Goal: Book appointment/travel/reservation

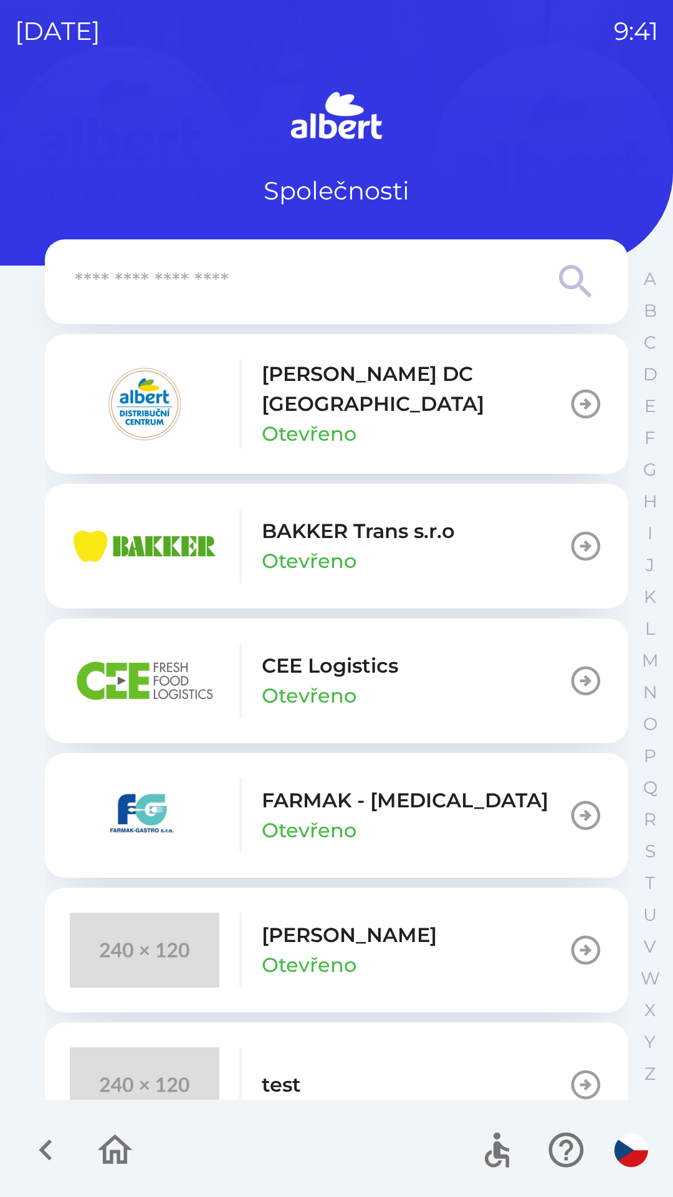
click at [345, 391] on p "[PERSON_NAME] DC [GEOGRAPHIC_DATA]" at bounding box center [415, 389] width 307 height 60
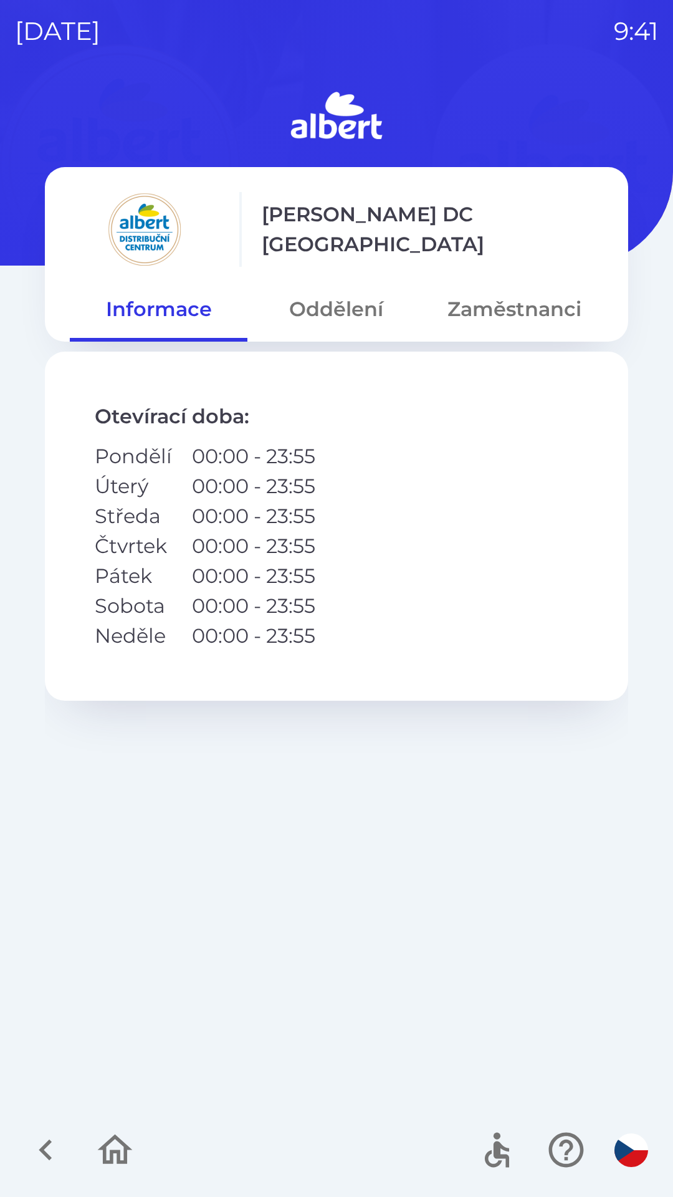
click at [45, 1137] on icon "button" at bounding box center [46, 1150] width 42 height 42
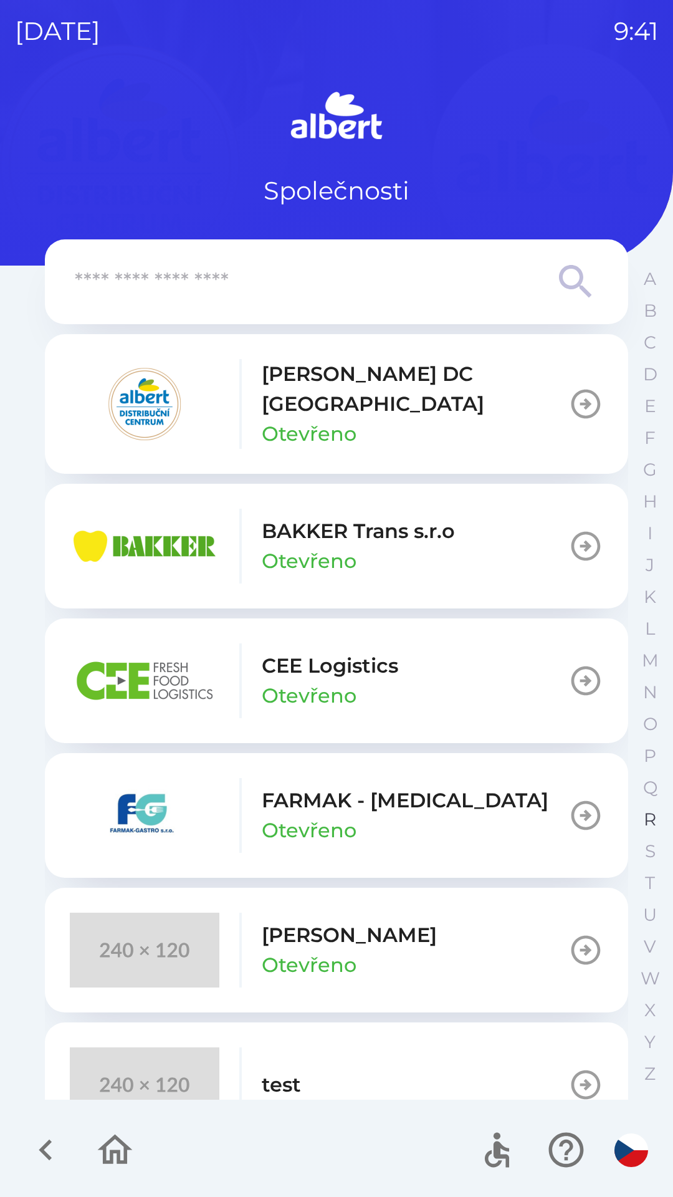
click at [649, 815] on p "R" at bounding box center [650, 819] width 12 height 22
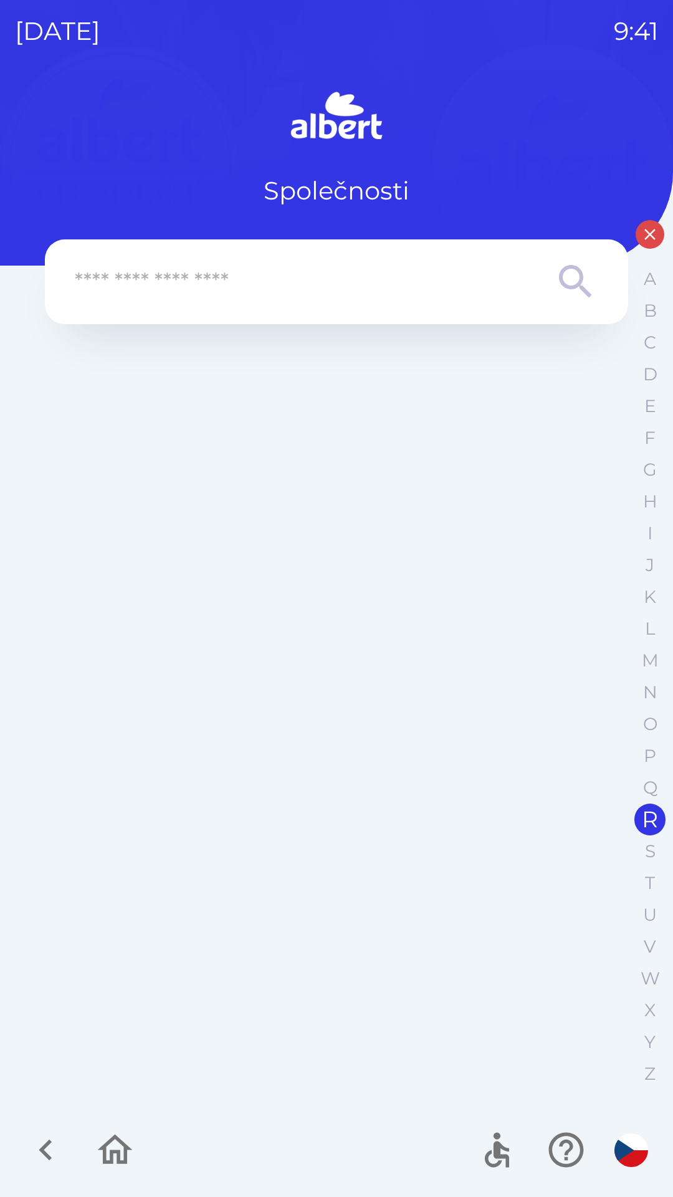
click at [181, 276] on input "text" at bounding box center [312, 282] width 474 height 34
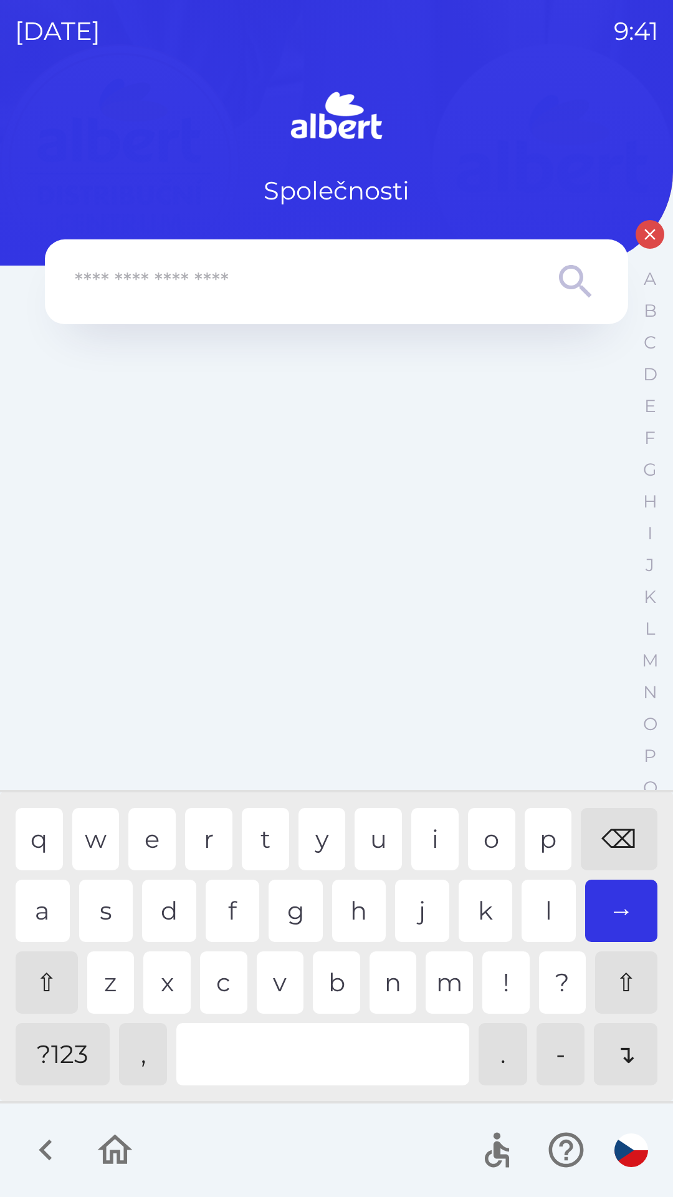
type input "*"
click at [210, 828] on div "r" at bounding box center [208, 839] width 47 height 62
click at [47, 911] on div "a" at bounding box center [43, 910] width 54 height 62
click at [545, 899] on div "l" at bounding box center [549, 910] width 54 height 62
click at [609, 830] on div "⌫" at bounding box center [619, 839] width 77 height 62
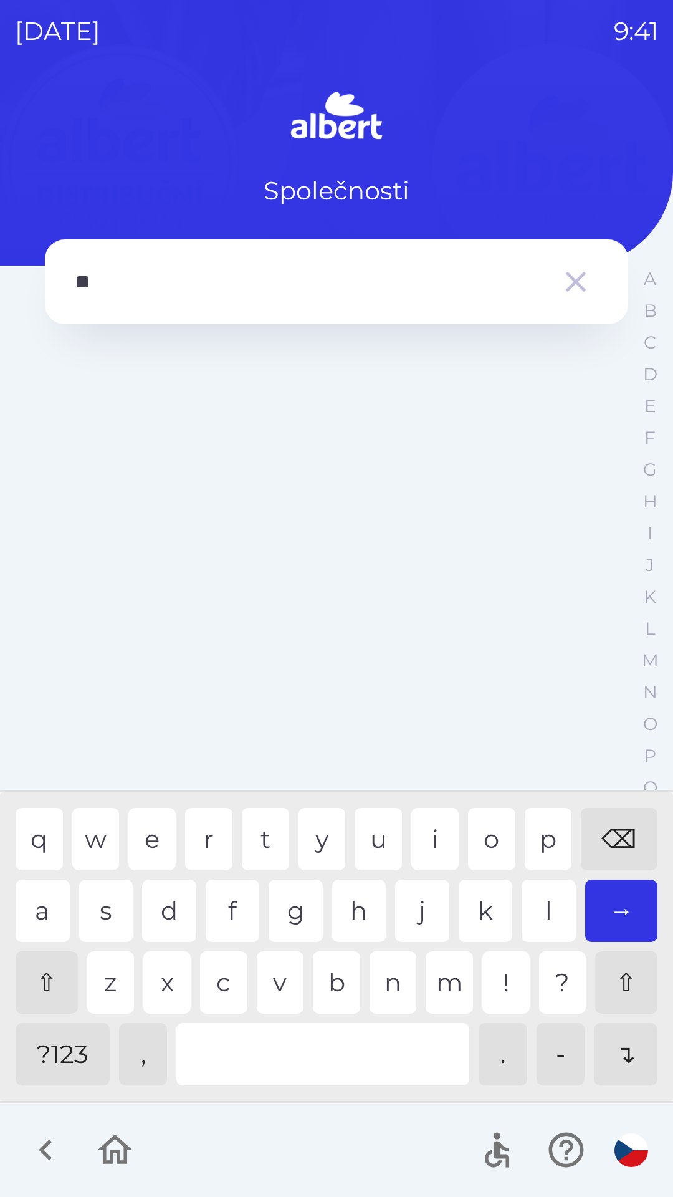
type input "*"
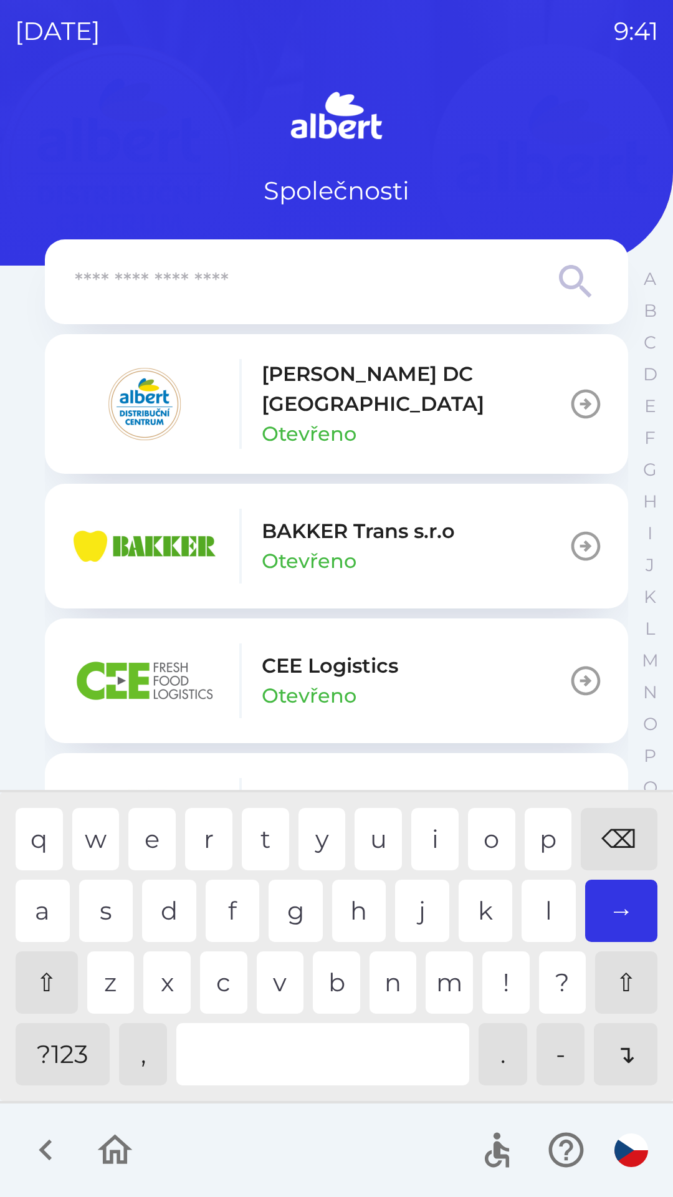
click at [610, 829] on div "⌫" at bounding box center [619, 839] width 77 height 62
click at [117, 154] on div "Společnosti" at bounding box center [336, 148] width 583 height 122
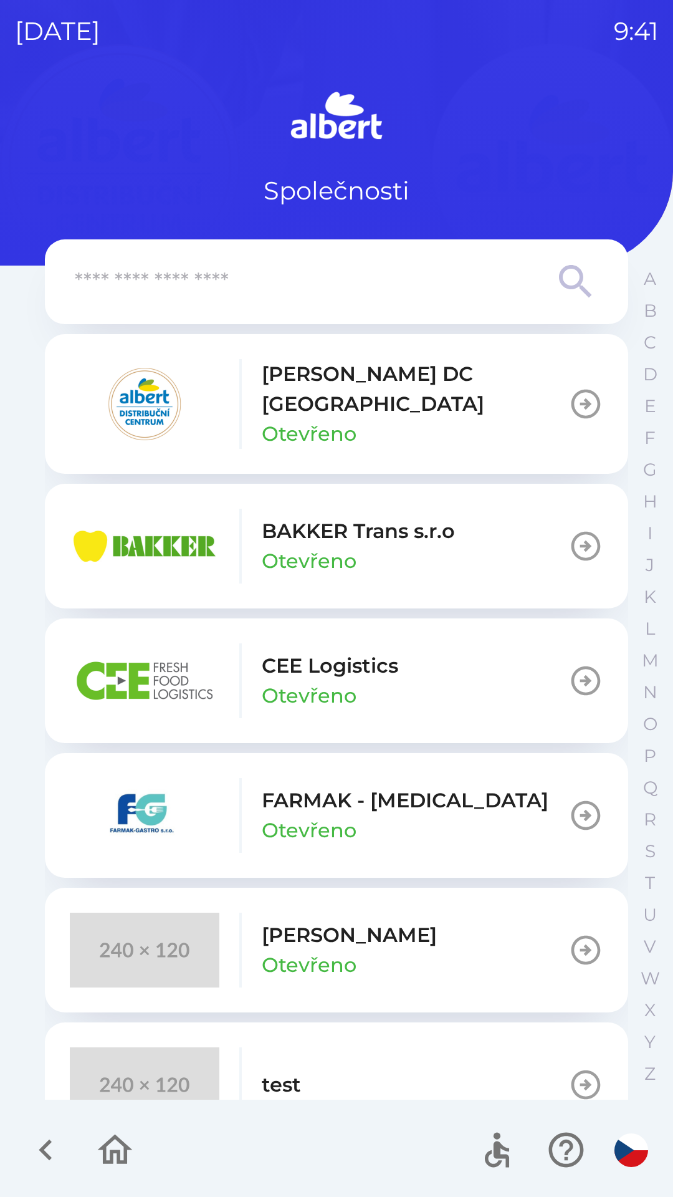
click at [35, 1144] on icon "button" at bounding box center [46, 1150] width 42 height 42
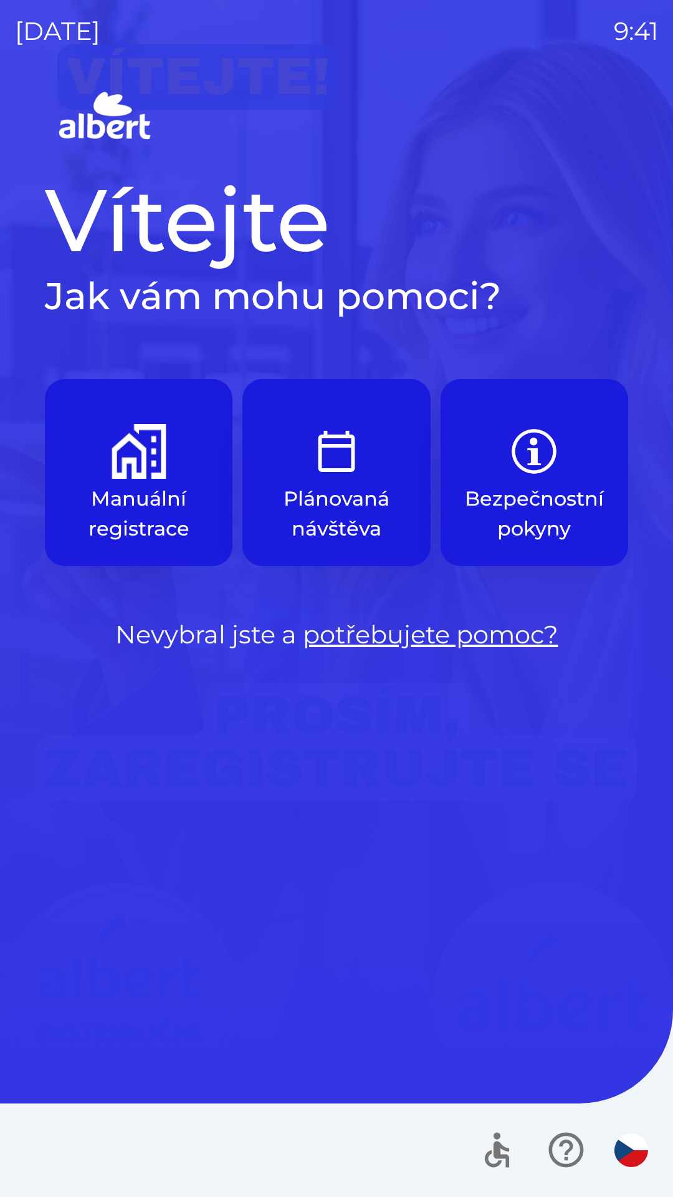
click at [143, 433] on img "button" at bounding box center [139, 451] width 55 height 55
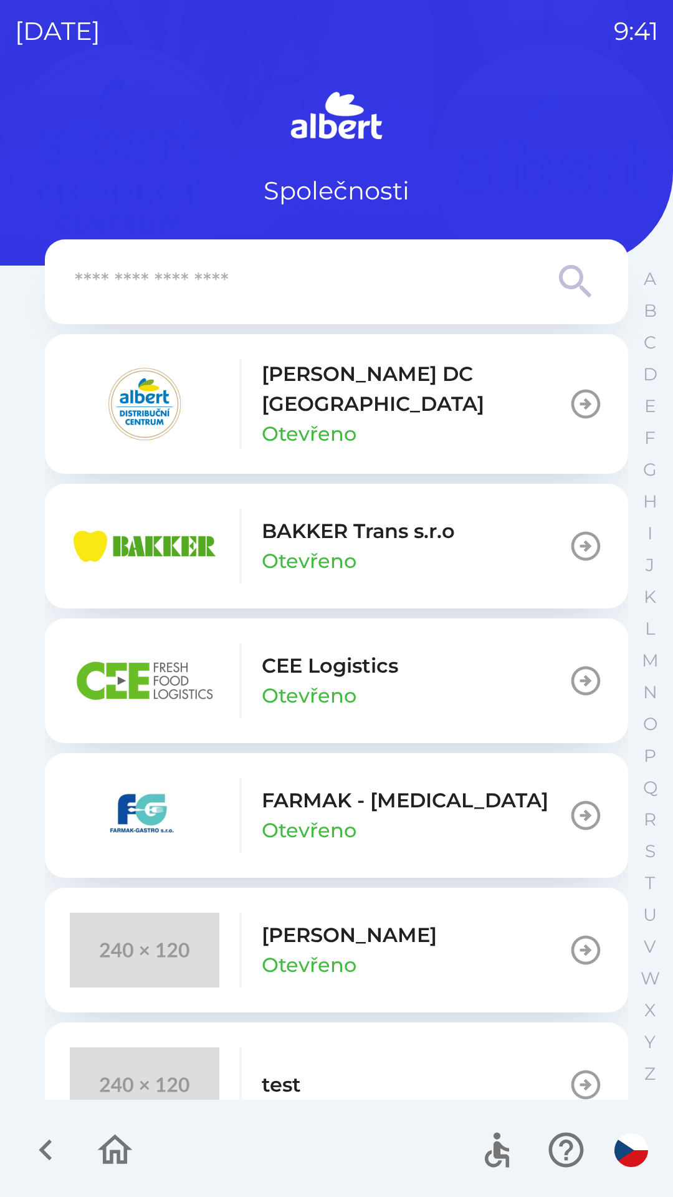
click at [353, 377] on p "[PERSON_NAME] DC [GEOGRAPHIC_DATA]" at bounding box center [415, 389] width 307 height 60
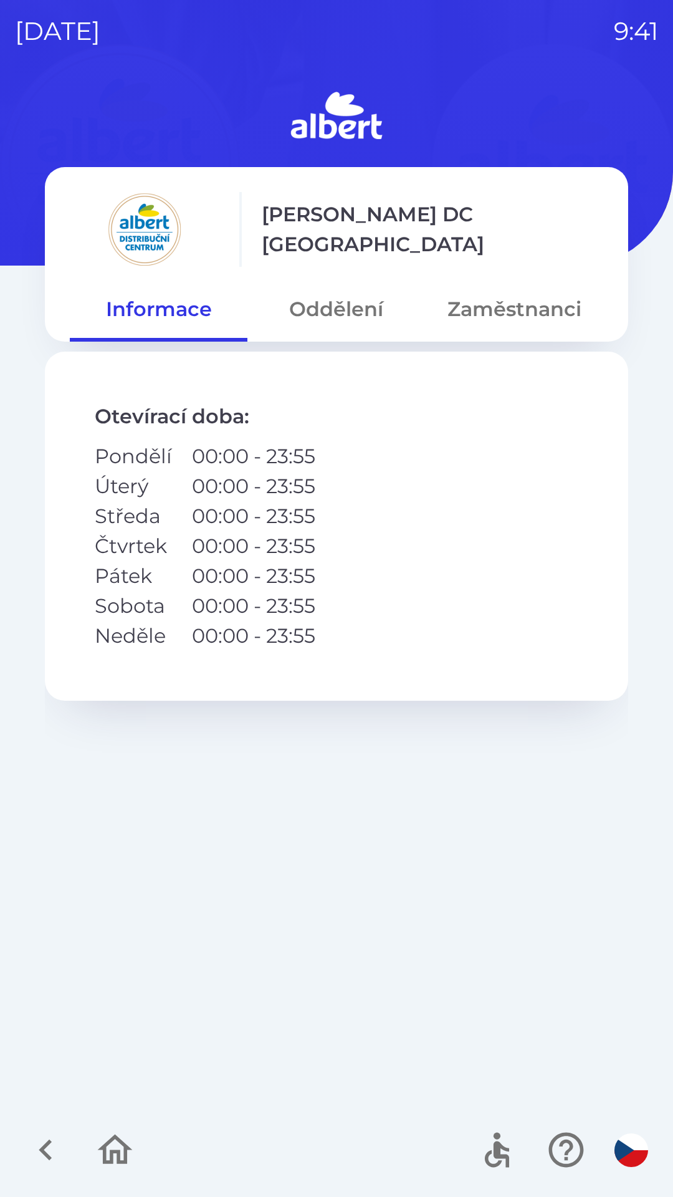
click at [490, 307] on button "Zaměstnanci" at bounding box center [515, 309] width 178 height 45
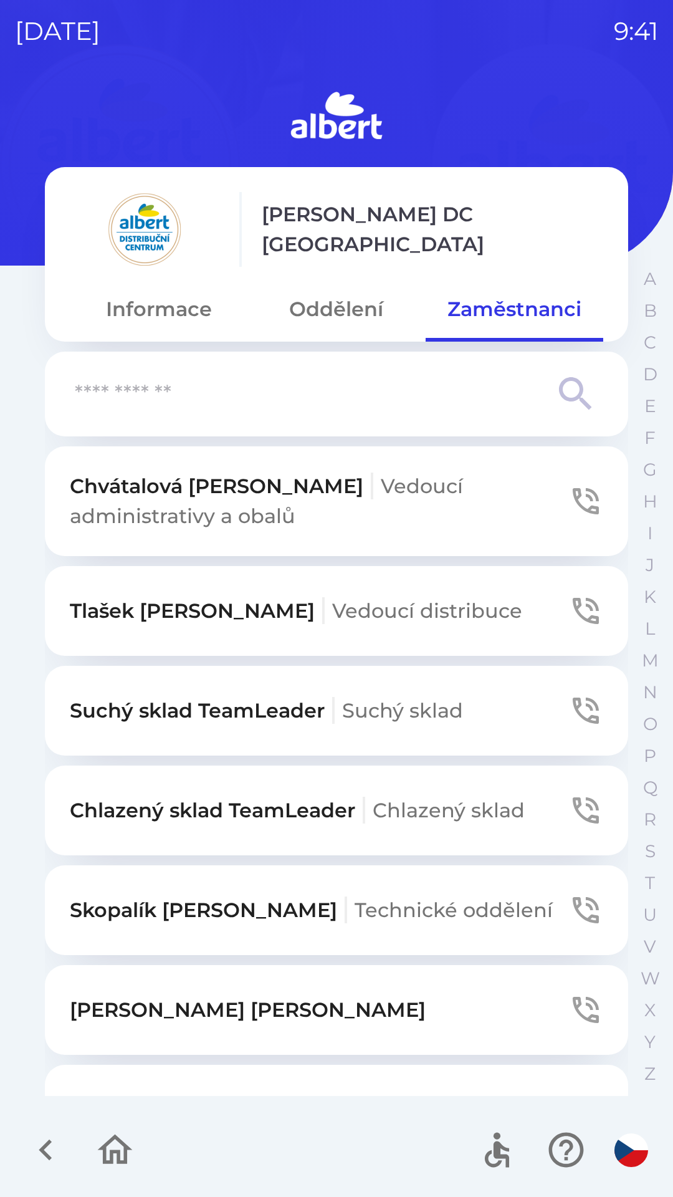
click at [178, 384] on input "text" at bounding box center [312, 394] width 474 height 34
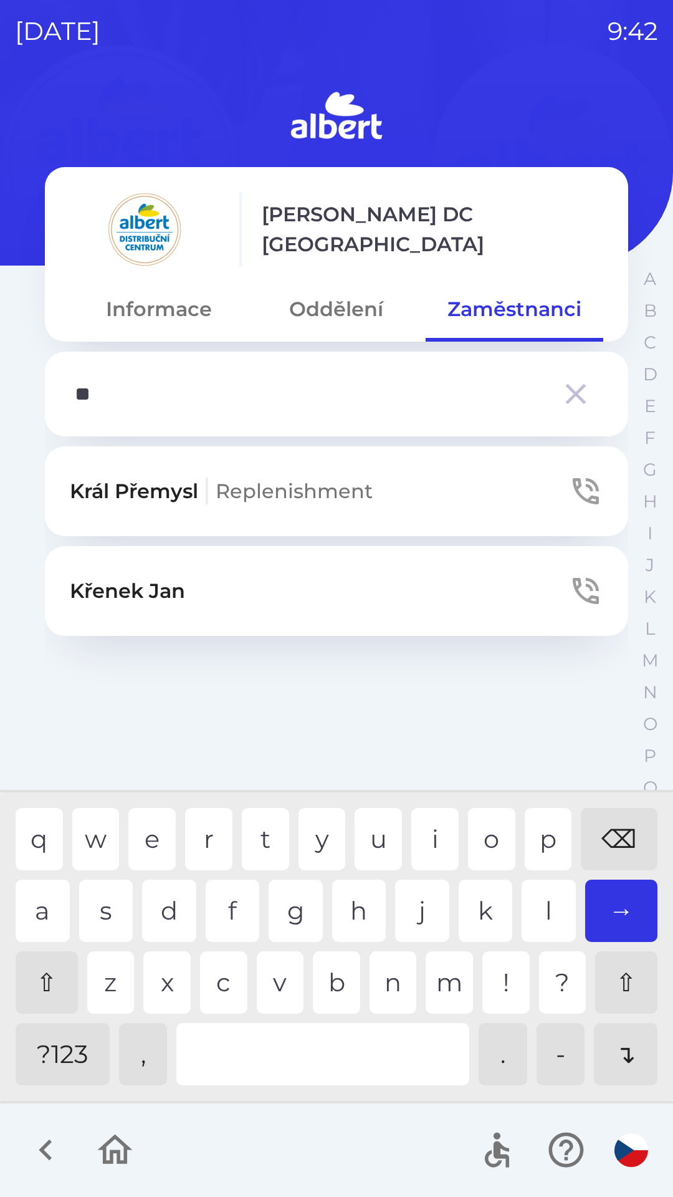
click at [363, 472] on button "Král Přemysl Replenishment" at bounding box center [336, 491] width 583 height 90
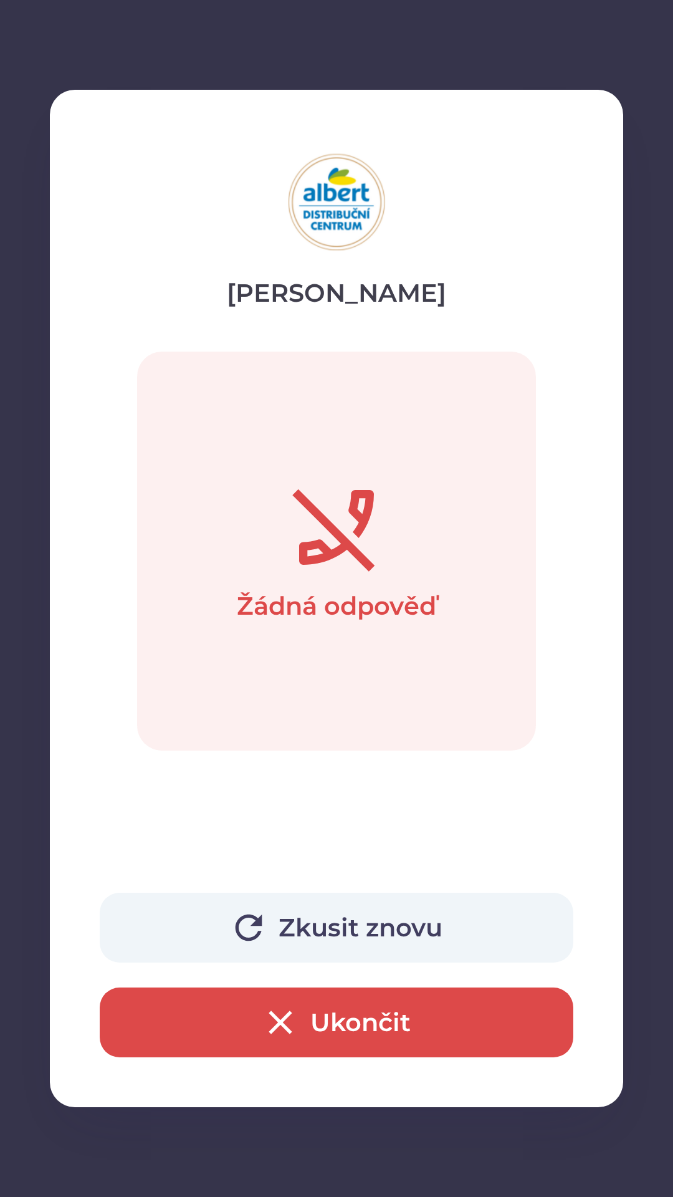
click at [416, 1030] on button "Ukončit" at bounding box center [337, 1022] width 474 height 70
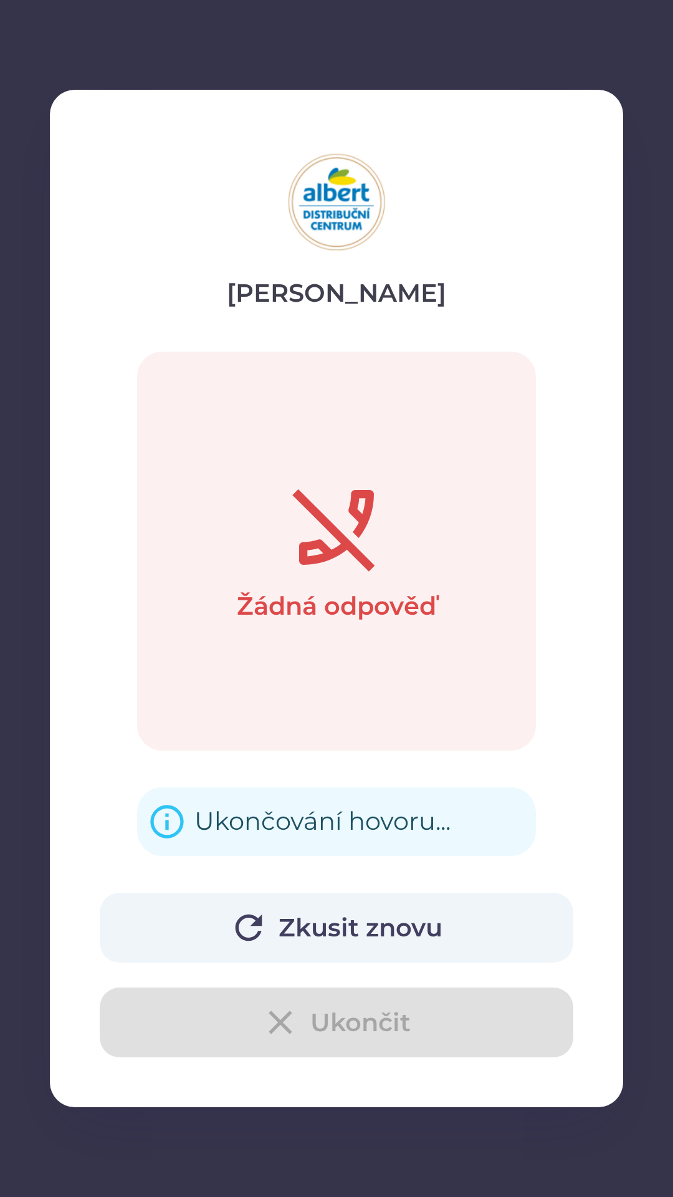
click at [413, 927] on button "Zkusit znovu" at bounding box center [337, 928] width 474 height 70
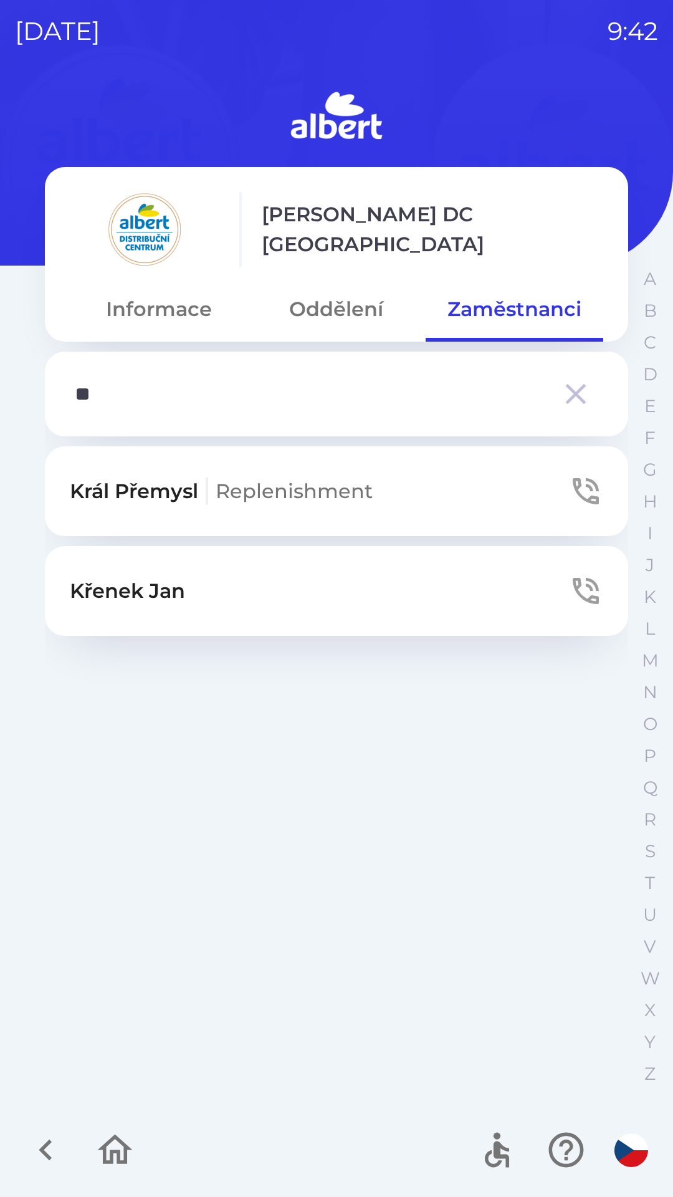
click at [369, 1027] on div "Král Přemysl Replenishment [PERSON_NAME]" at bounding box center [336, 770] width 583 height 649
click at [128, 397] on input "**" at bounding box center [312, 394] width 474 height 34
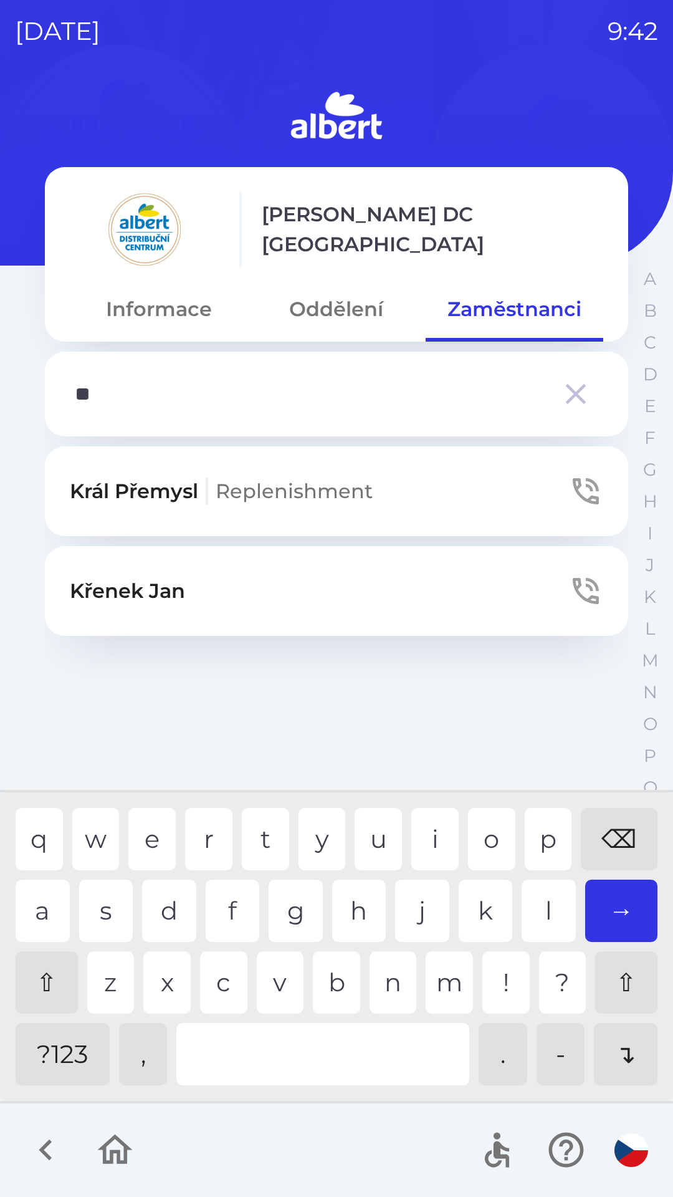
type input "*"
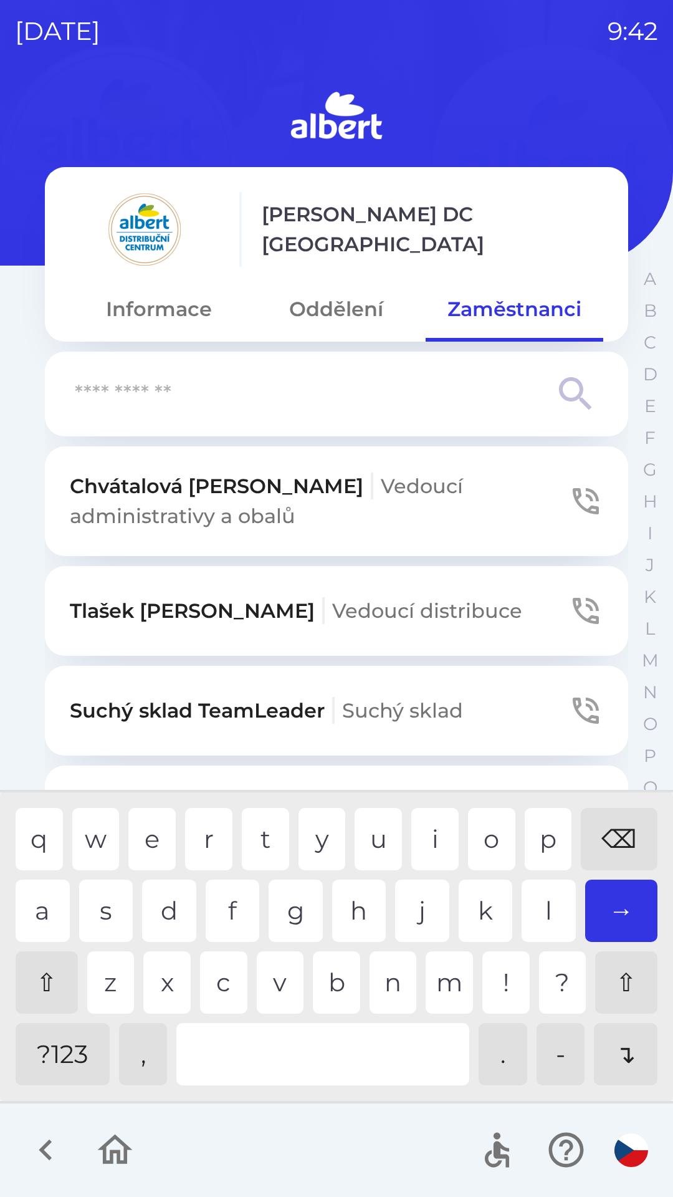
click at [624, 842] on div "⌫" at bounding box center [619, 839] width 77 height 62
click at [224, 980] on div "c" at bounding box center [223, 982] width 47 height 62
type input "***"
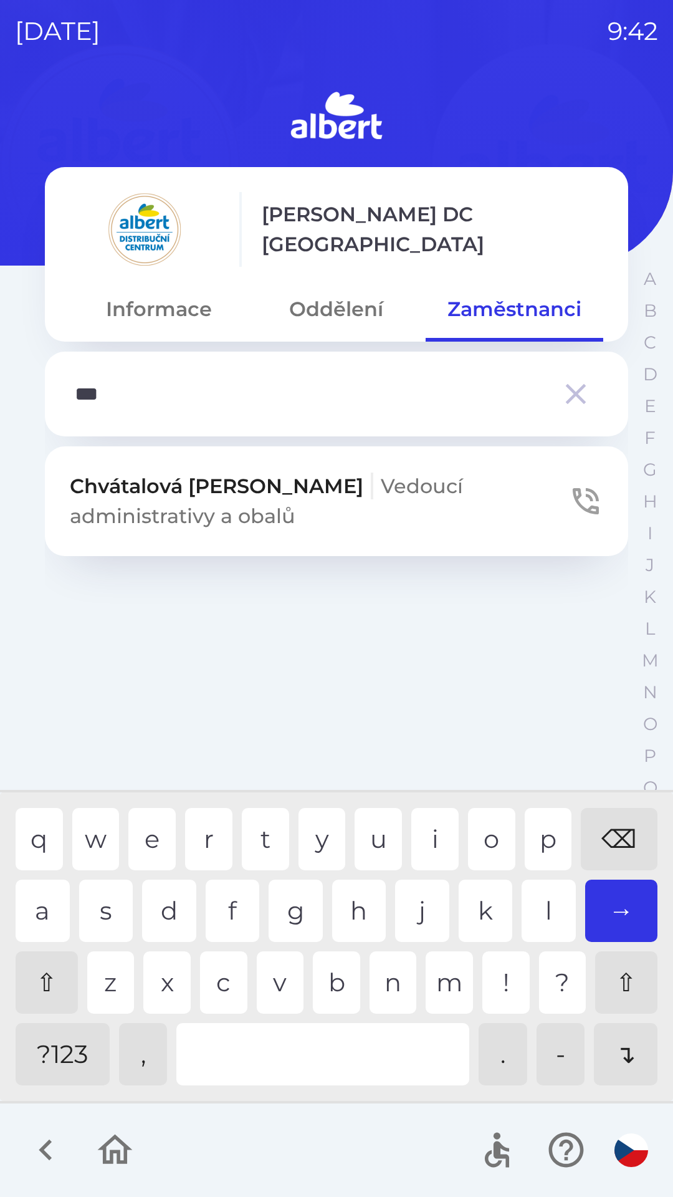
click at [193, 496] on p "[PERSON_NAME] administrativy a obalů" at bounding box center [319, 501] width 499 height 60
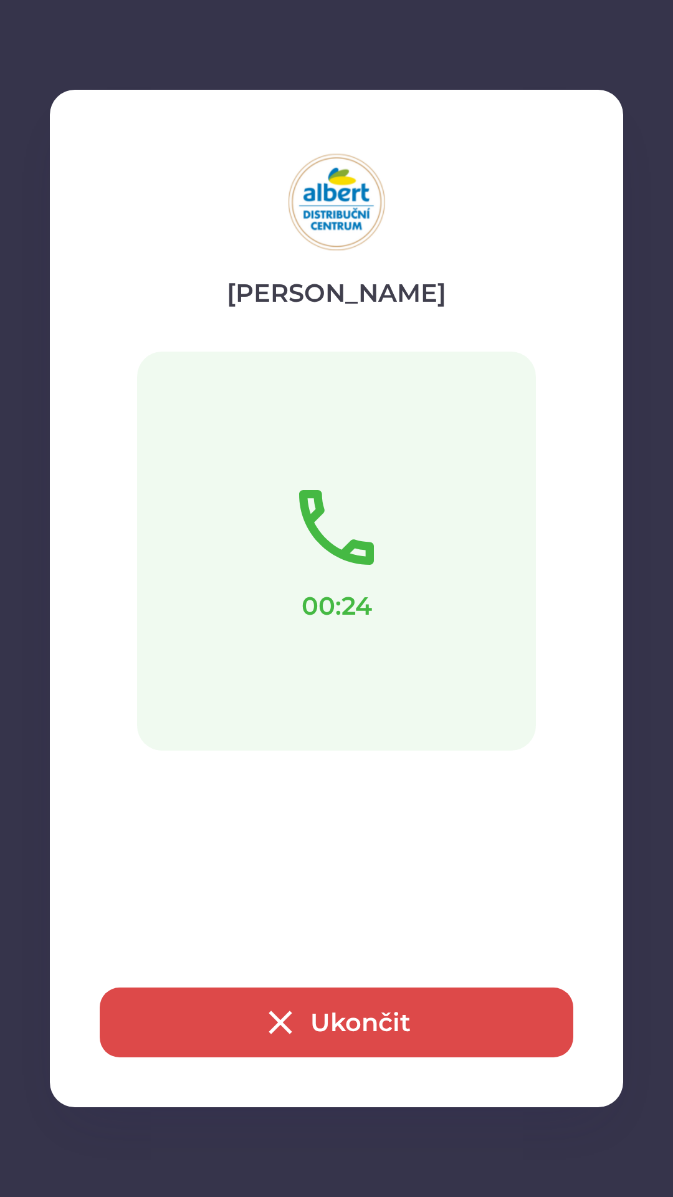
click at [256, 1005] on button "Ukončit" at bounding box center [337, 1022] width 474 height 70
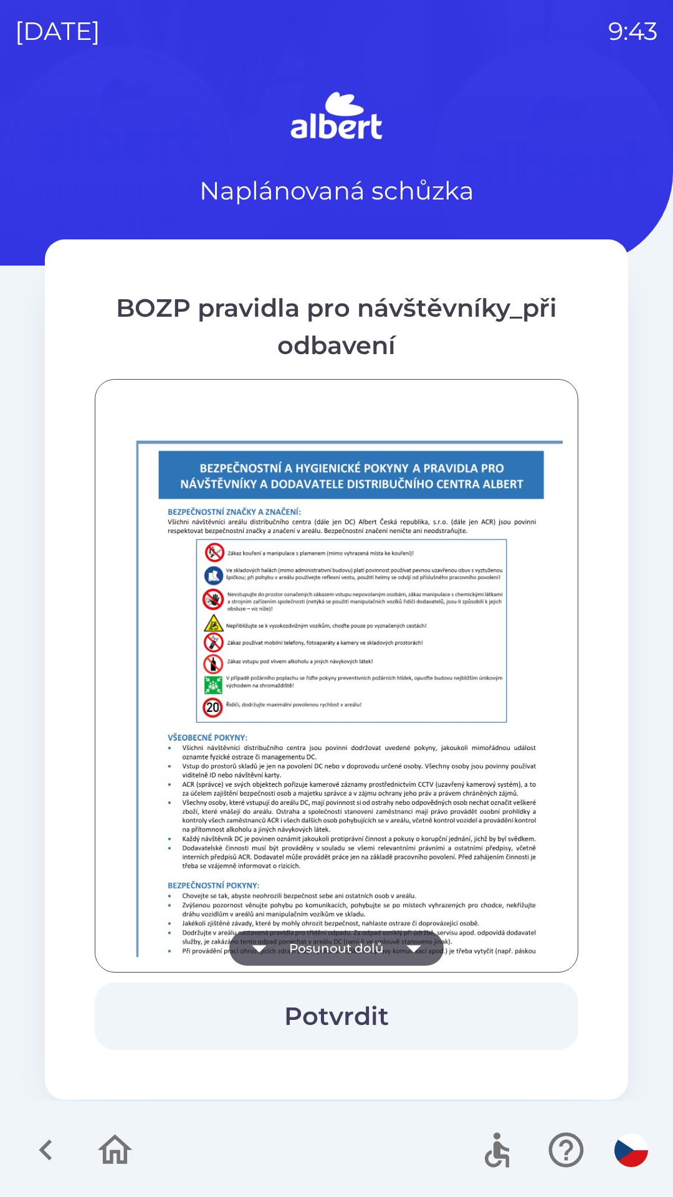
click at [325, 944] on button "Posunout dolů" at bounding box center [336, 948] width 214 height 35
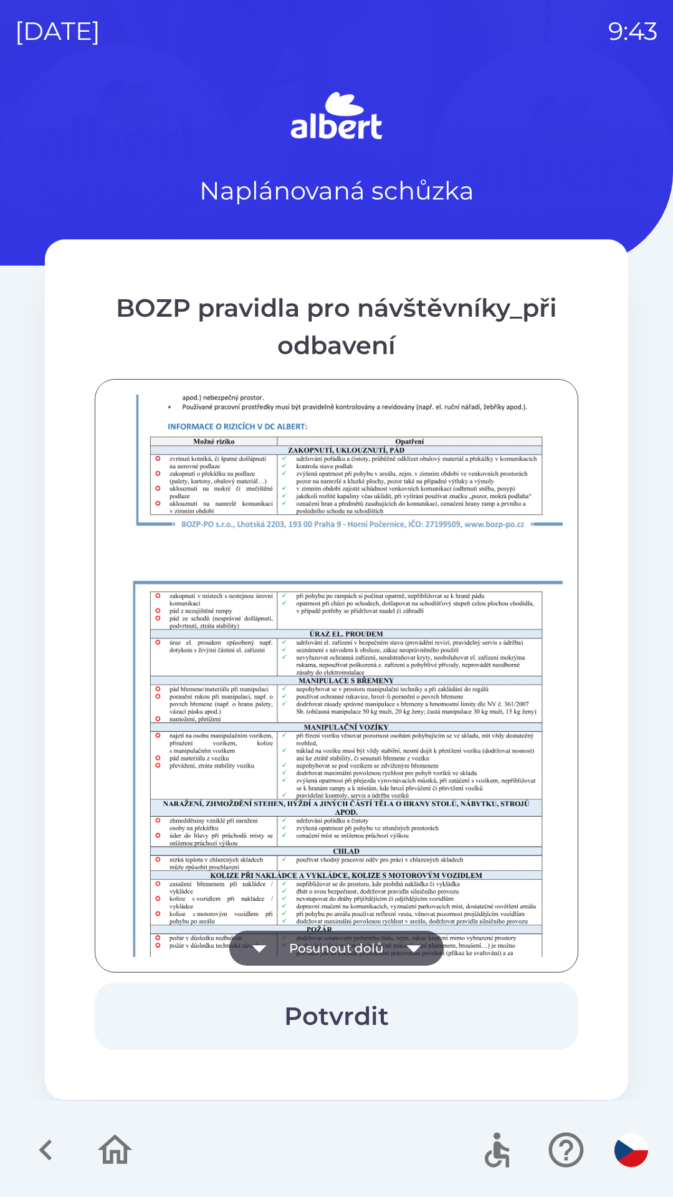
click at [337, 939] on button "Posunout dolů" at bounding box center [336, 948] width 214 height 35
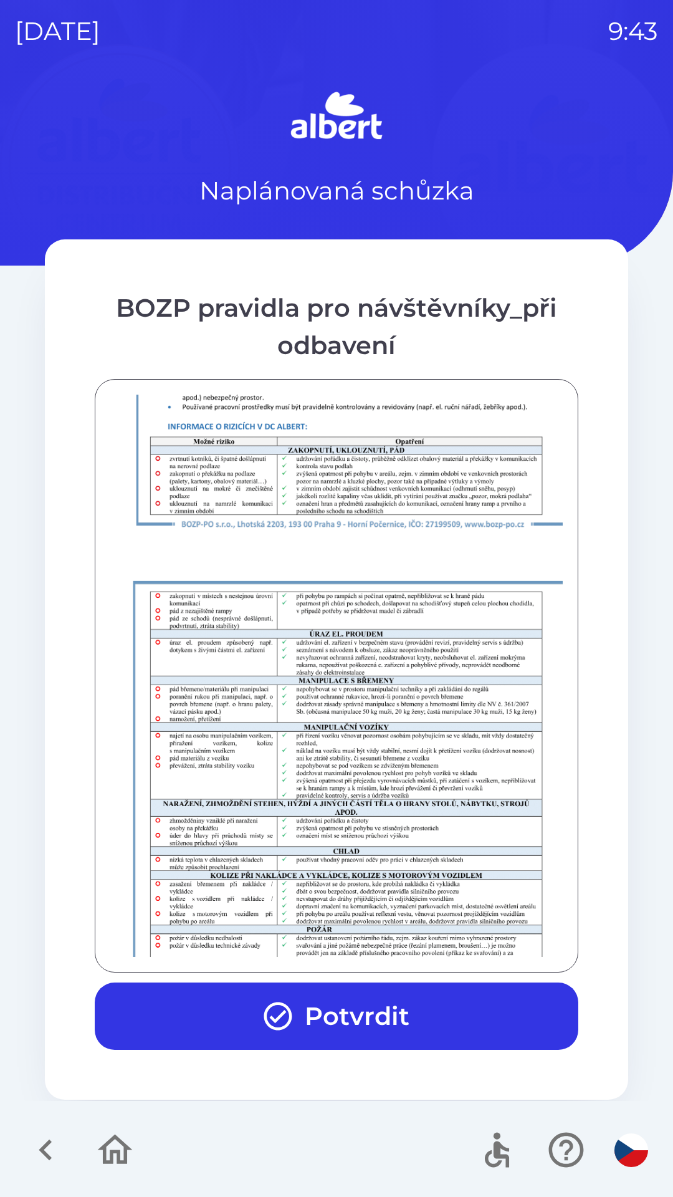
scroll to position [875, 0]
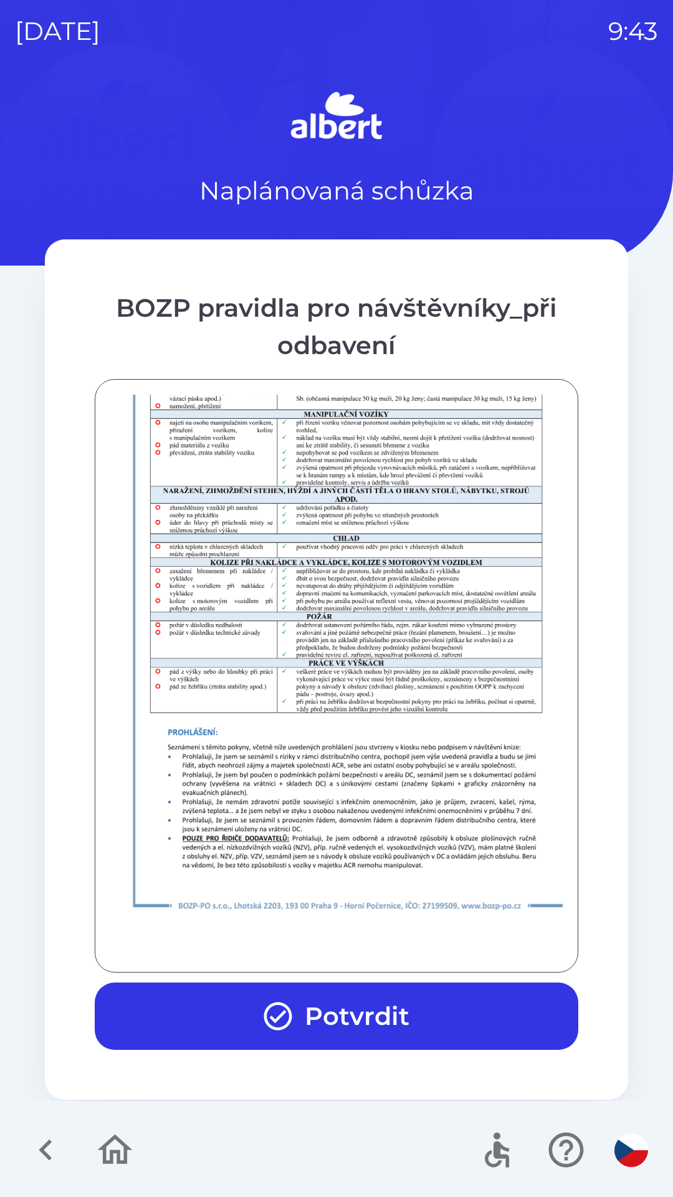
click at [337, 1015] on button "Potvrdit" at bounding box center [337, 1015] width 484 height 67
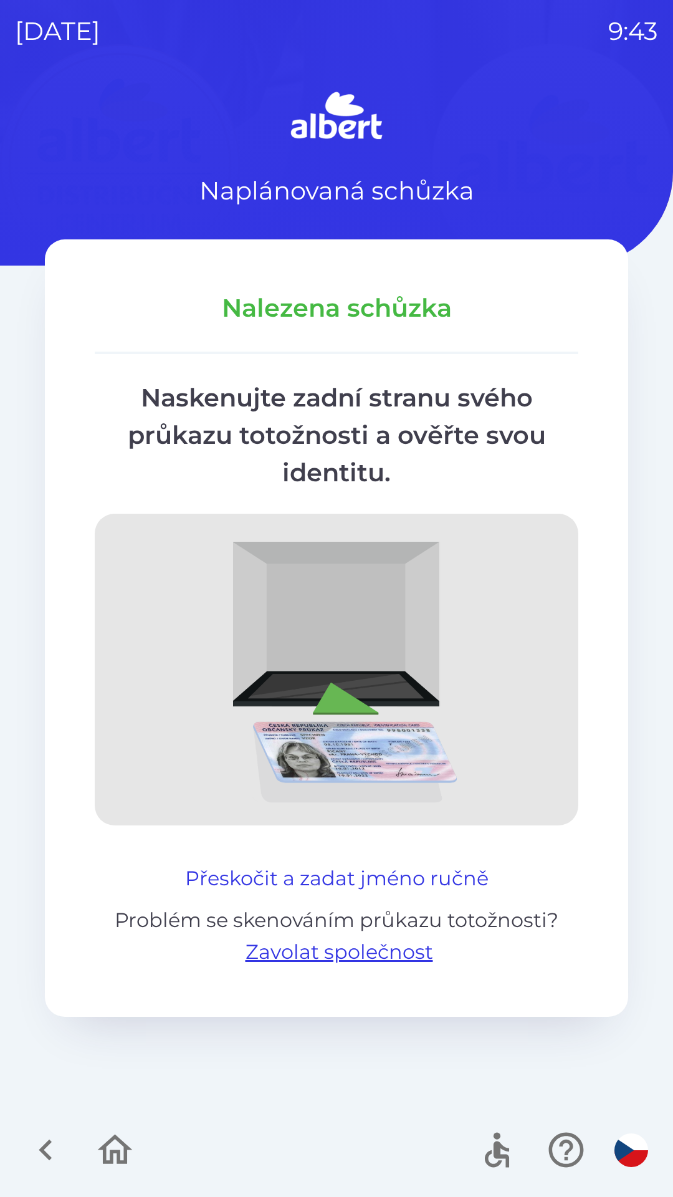
click at [268, 889] on button "Přeskočit a zadat jméno ručně" at bounding box center [337, 878] width 314 height 30
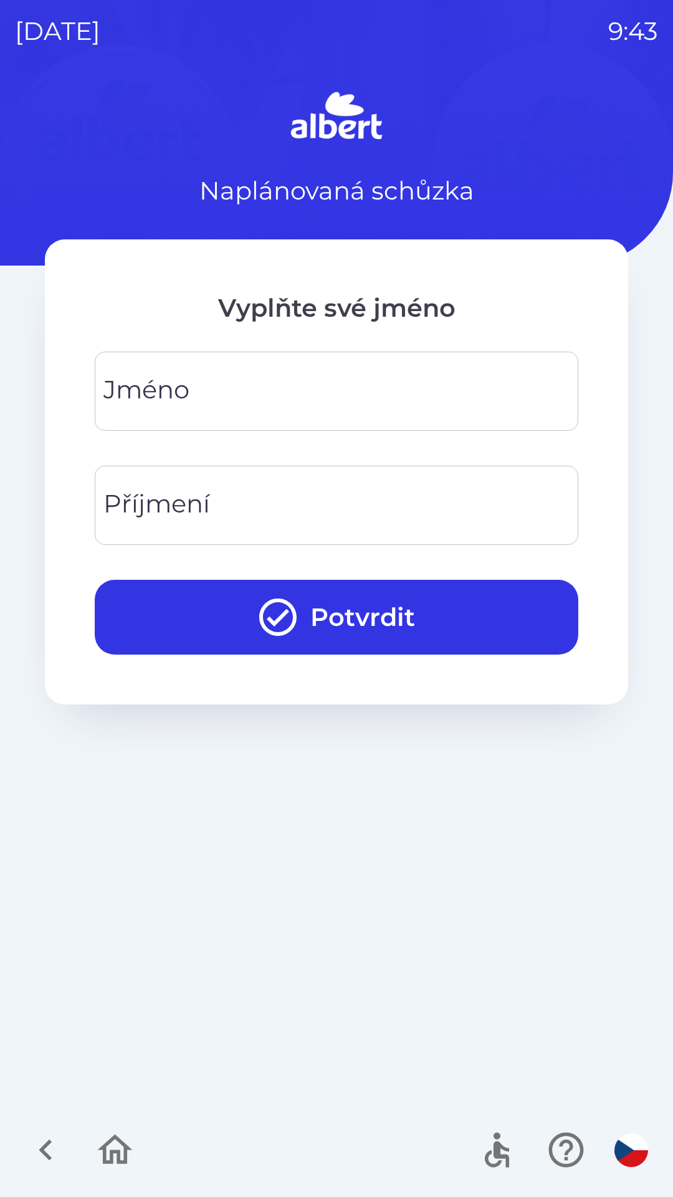
click at [178, 392] on div "[PERSON_NAME]" at bounding box center [337, 391] width 484 height 79
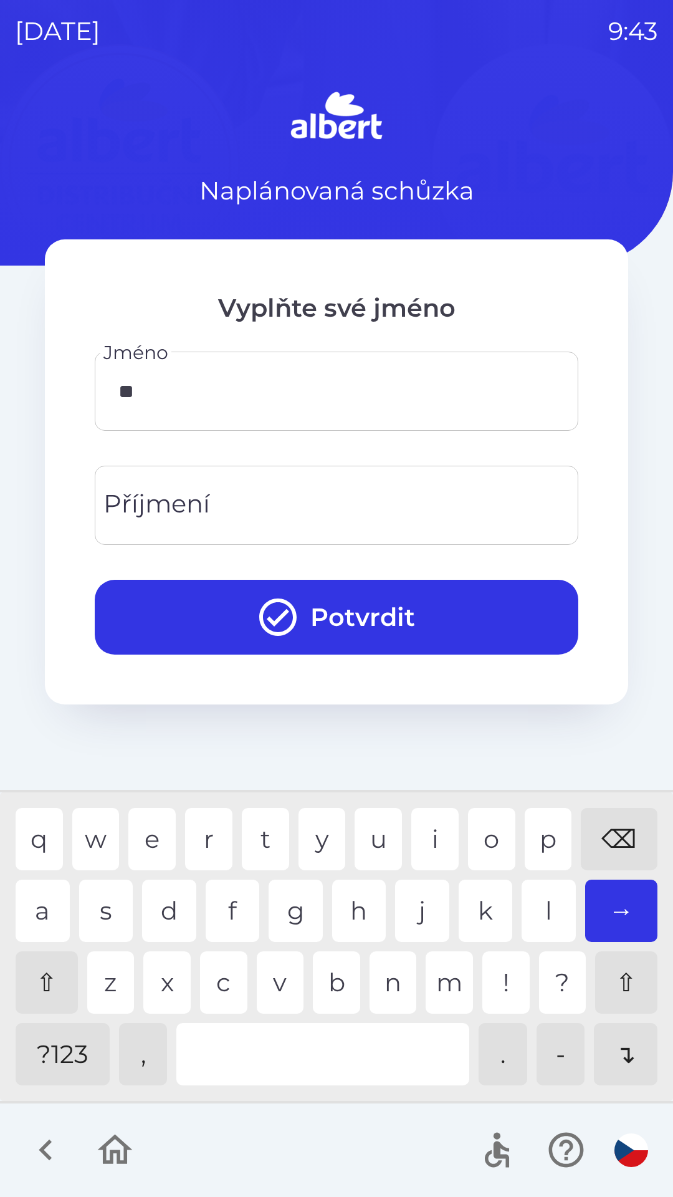
click at [431, 843] on div "i" at bounding box center [434, 839] width 47 height 62
click at [467, 828] on div "q w e r t y u i o p ⌫" at bounding box center [337, 839] width 642 height 62
click at [494, 828] on div "o" at bounding box center [491, 839] width 47 height 62
click at [545, 907] on div "l" at bounding box center [549, 910] width 54 height 62
click at [41, 891] on div "a" at bounding box center [43, 910] width 54 height 62
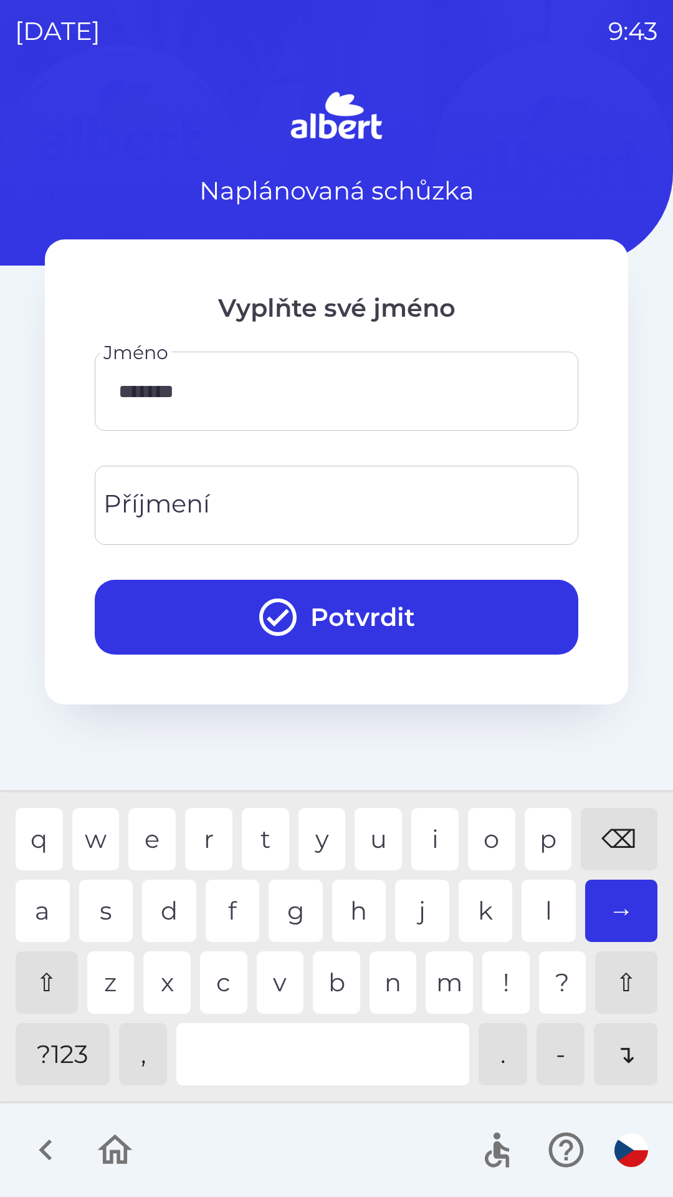
type input "********"
click at [198, 494] on div "Příjmení Příjmení" at bounding box center [337, 505] width 484 height 79
type input "*"
click at [610, 826] on div "⌫" at bounding box center [619, 839] width 77 height 62
click at [439, 831] on div "i" at bounding box center [434, 839] width 47 height 62
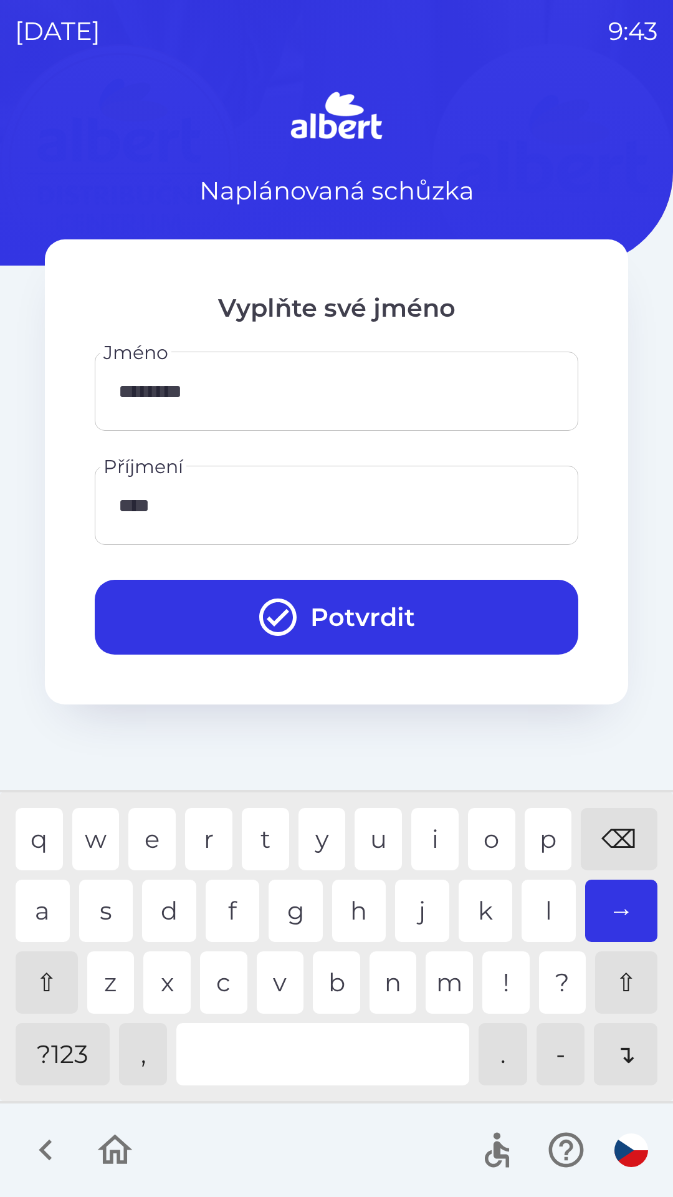
click at [75, 908] on div "a s d f g h j k l →" at bounding box center [337, 910] width 642 height 62
type input "*****"
click at [267, 613] on icon "submit" at bounding box center [278, 617] width 45 height 45
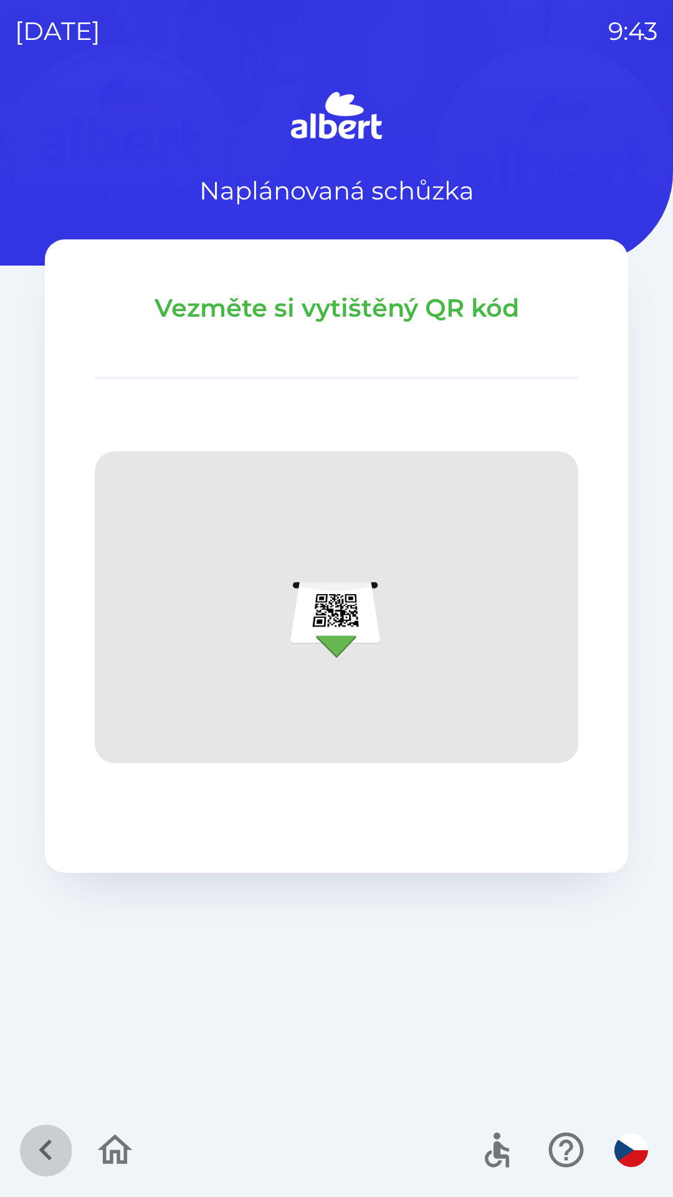
click at [47, 1162] on icon "button" at bounding box center [46, 1150] width 42 height 42
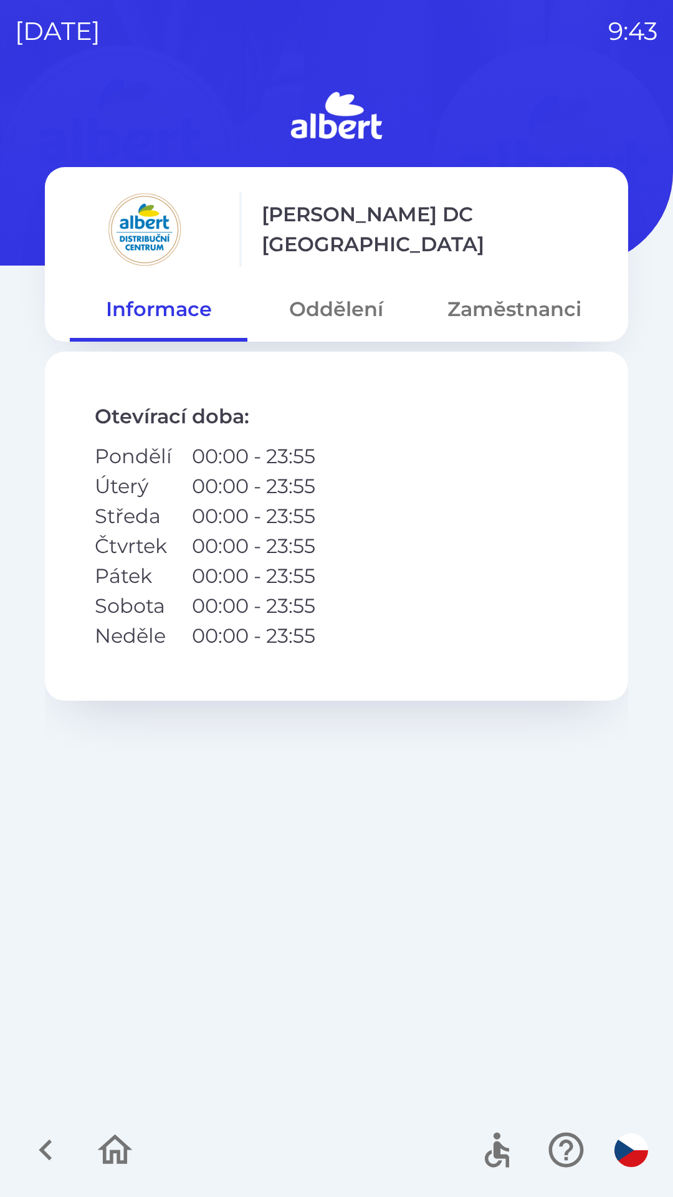
click at [479, 317] on button "Zaměstnanci" at bounding box center [515, 309] width 178 height 45
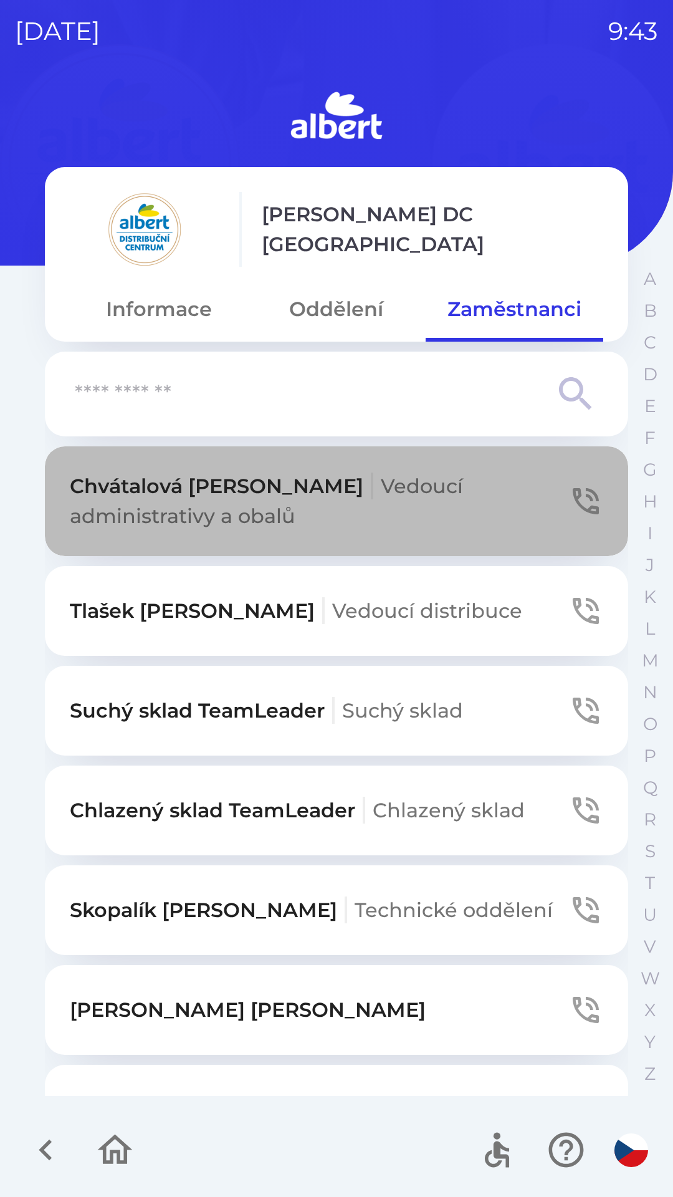
click at [438, 491] on span "Vedoucí administrativy a obalů" at bounding box center [266, 501] width 393 height 54
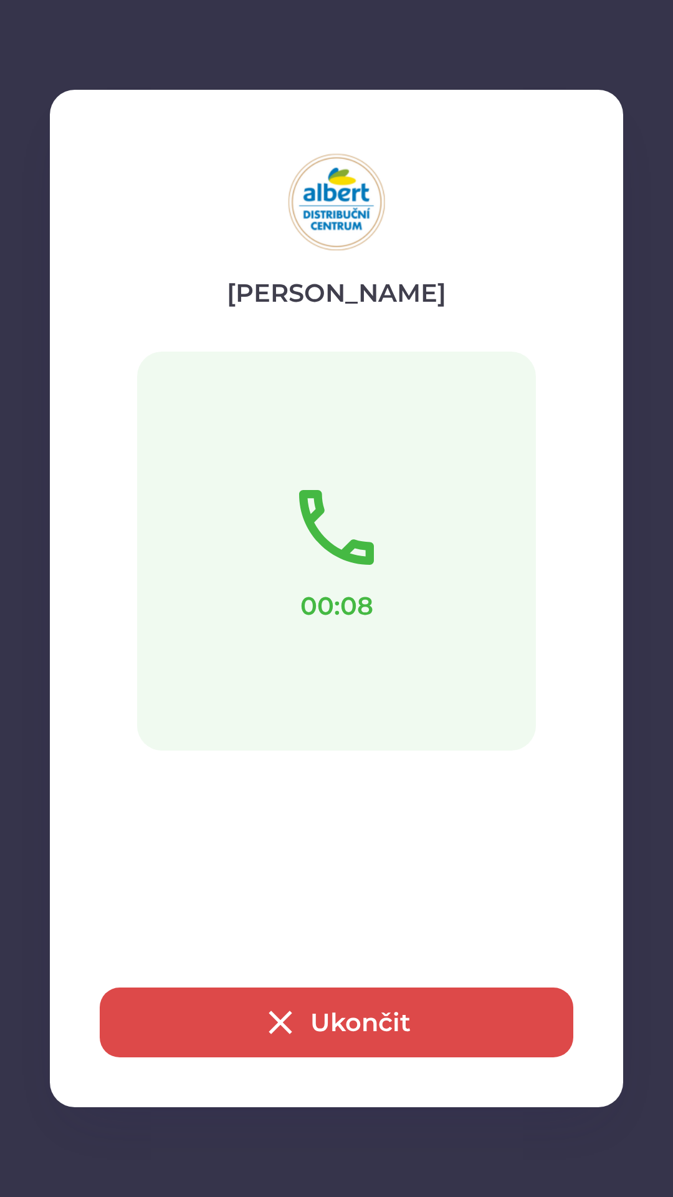
click at [216, 1018] on button "Ukončit" at bounding box center [337, 1022] width 474 height 70
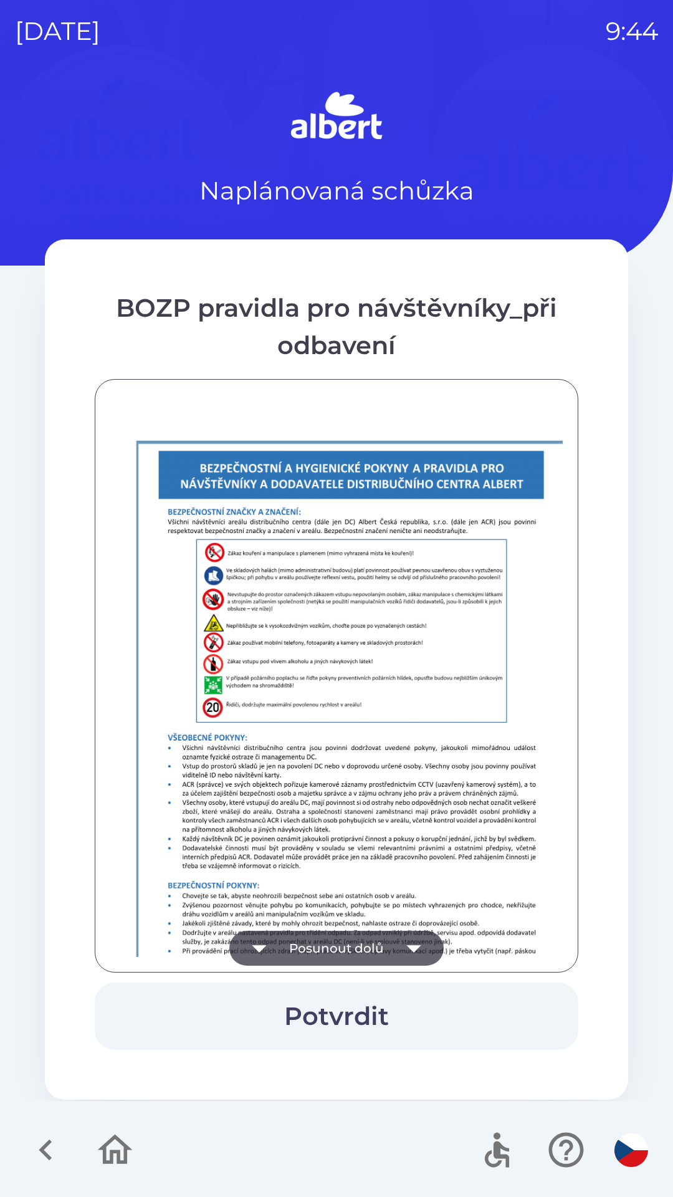
click at [276, 940] on icon "button" at bounding box center [259, 948] width 35 height 35
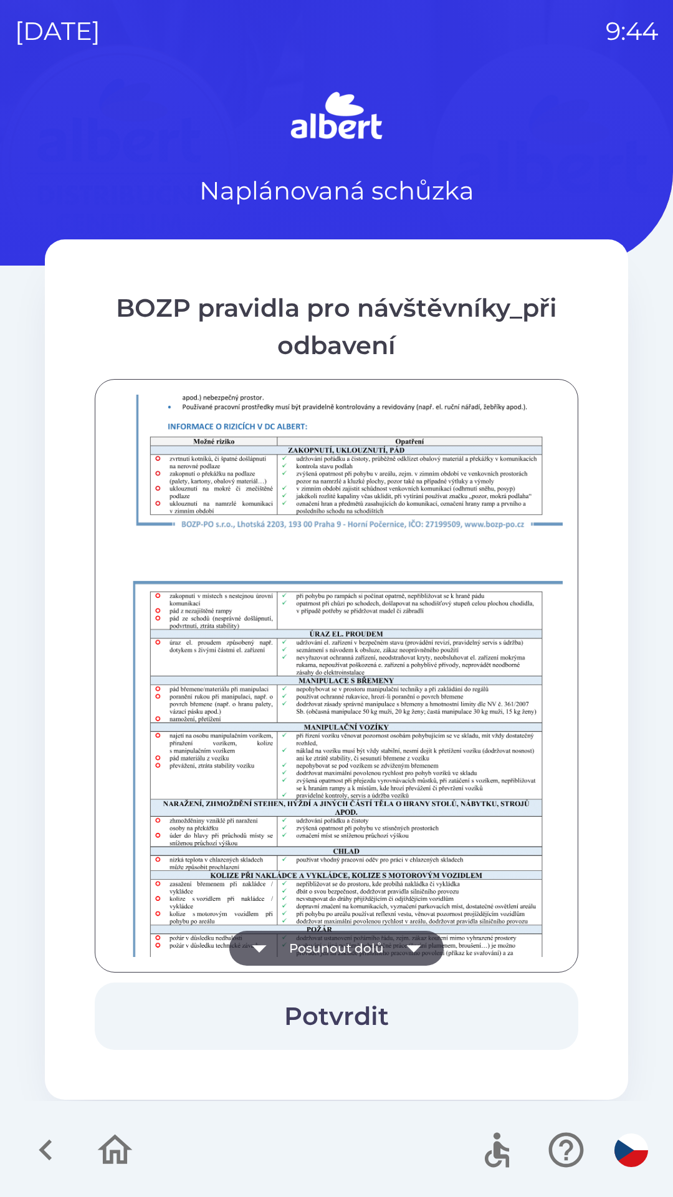
click at [267, 941] on icon "button" at bounding box center [259, 948] width 35 height 35
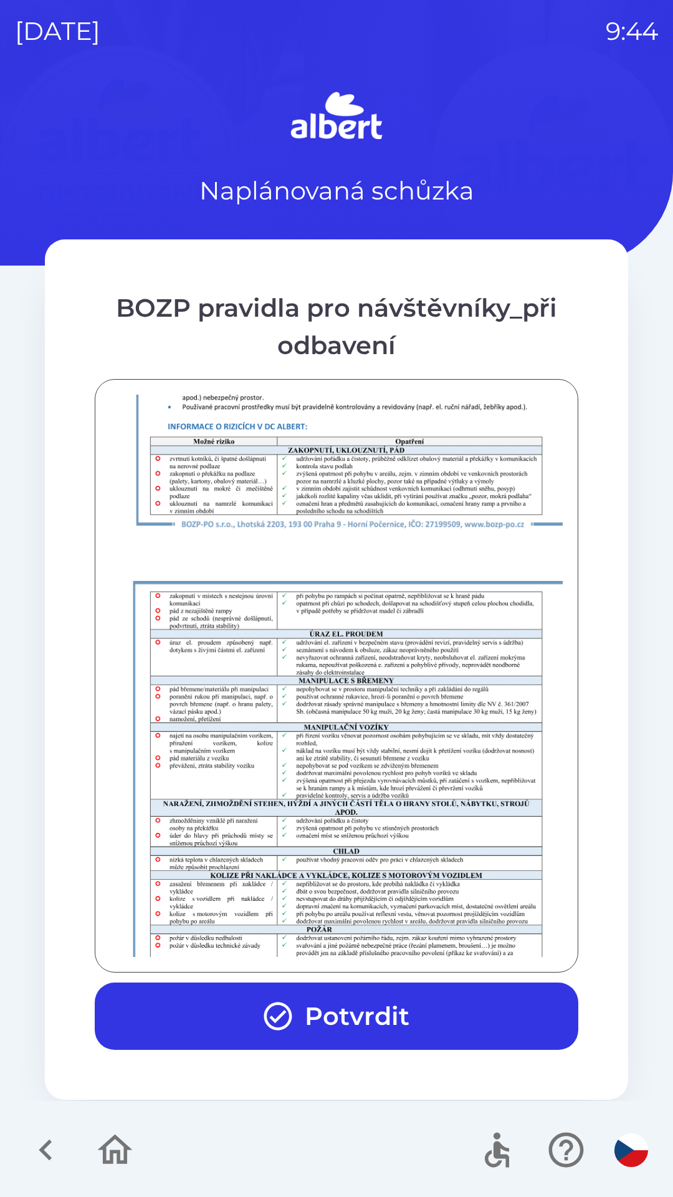
scroll to position [875, 0]
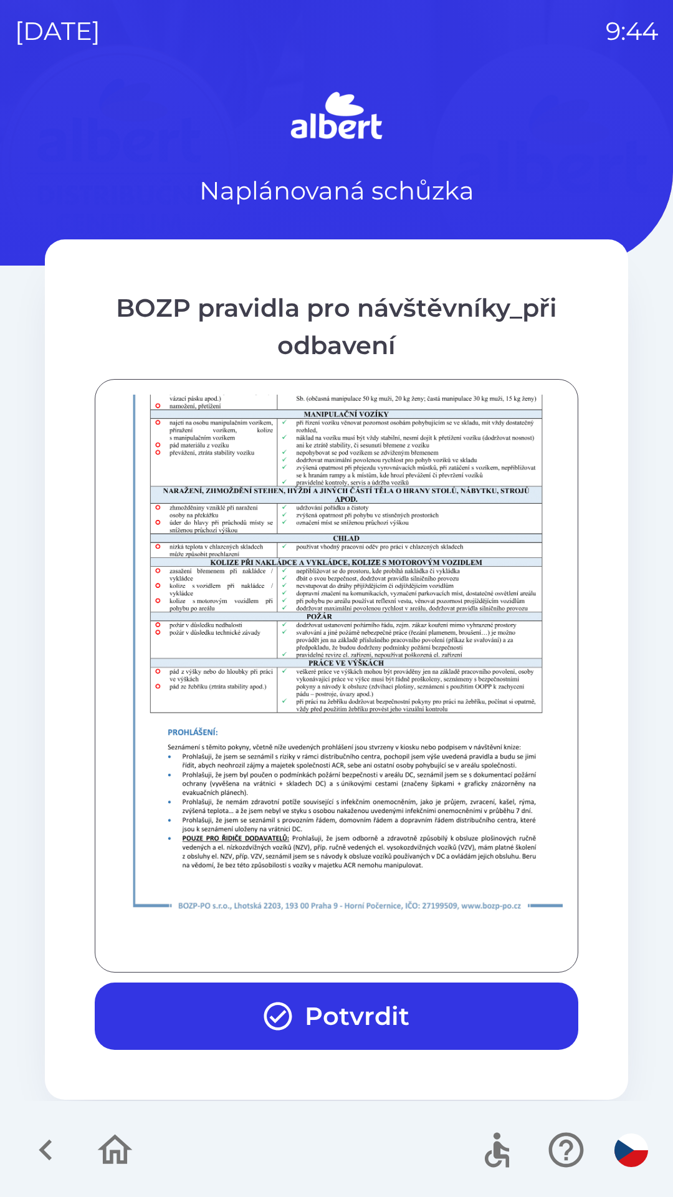
click at [267, 1005] on icon "button" at bounding box center [278, 1016] width 34 height 34
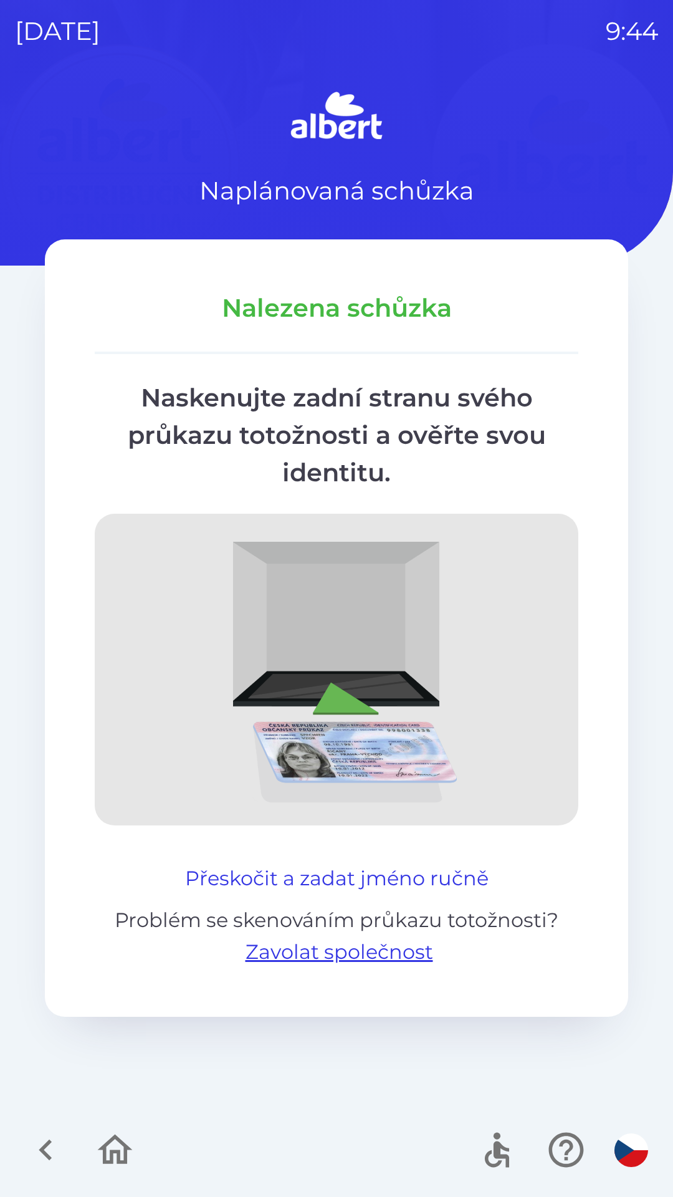
click at [241, 865] on button "Přeskočit a zadat jméno ručně" at bounding box center [337, 878] width 314 height 30
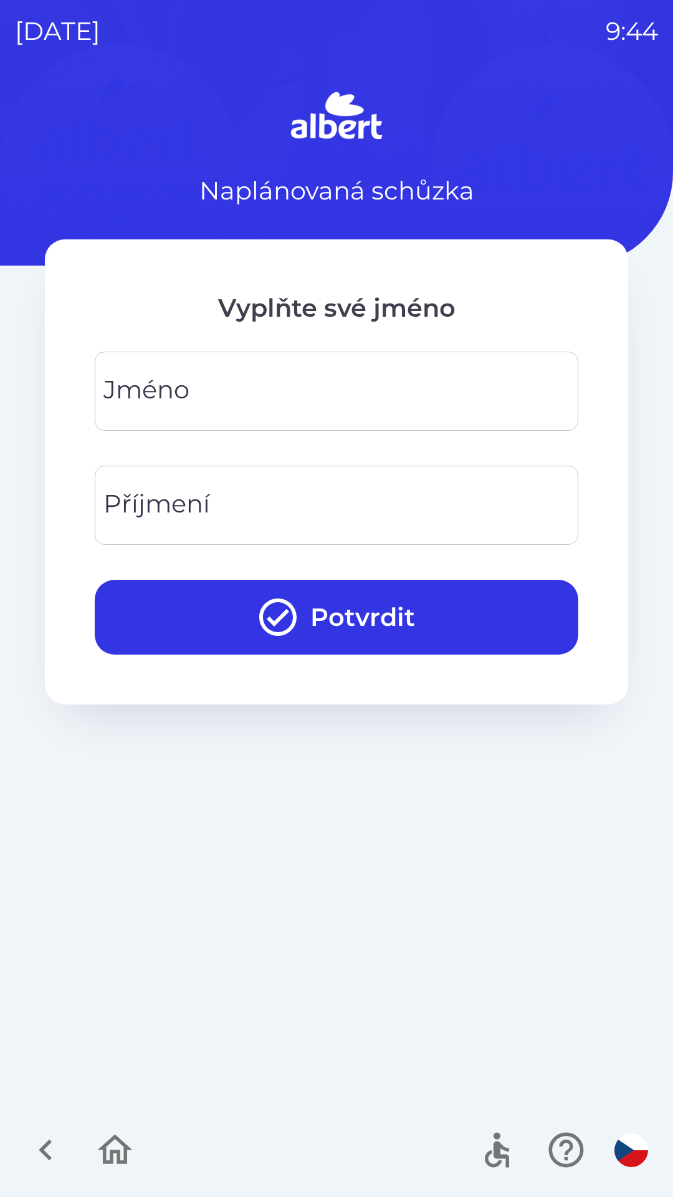
click at [142, 393] on div "[PERSON_NAME]" at bounding box center [337, 391] width 484 height 79
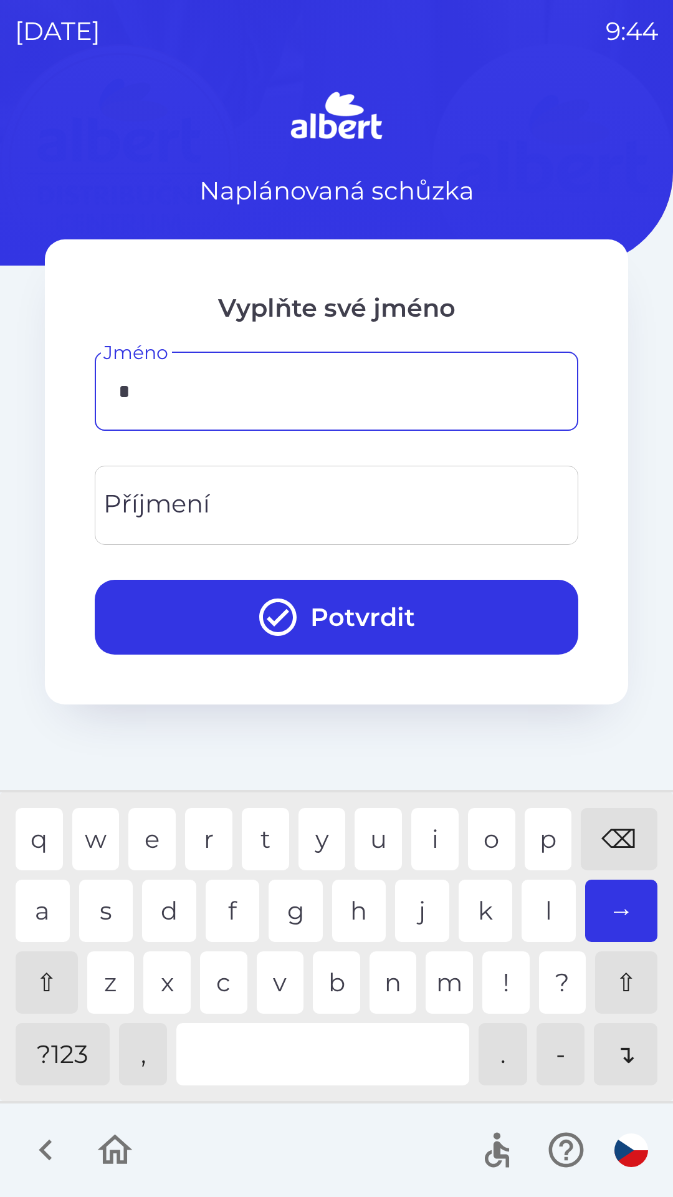
click at [164, 900] on div "d" at bounding box center [169, 910] width 54 height 62
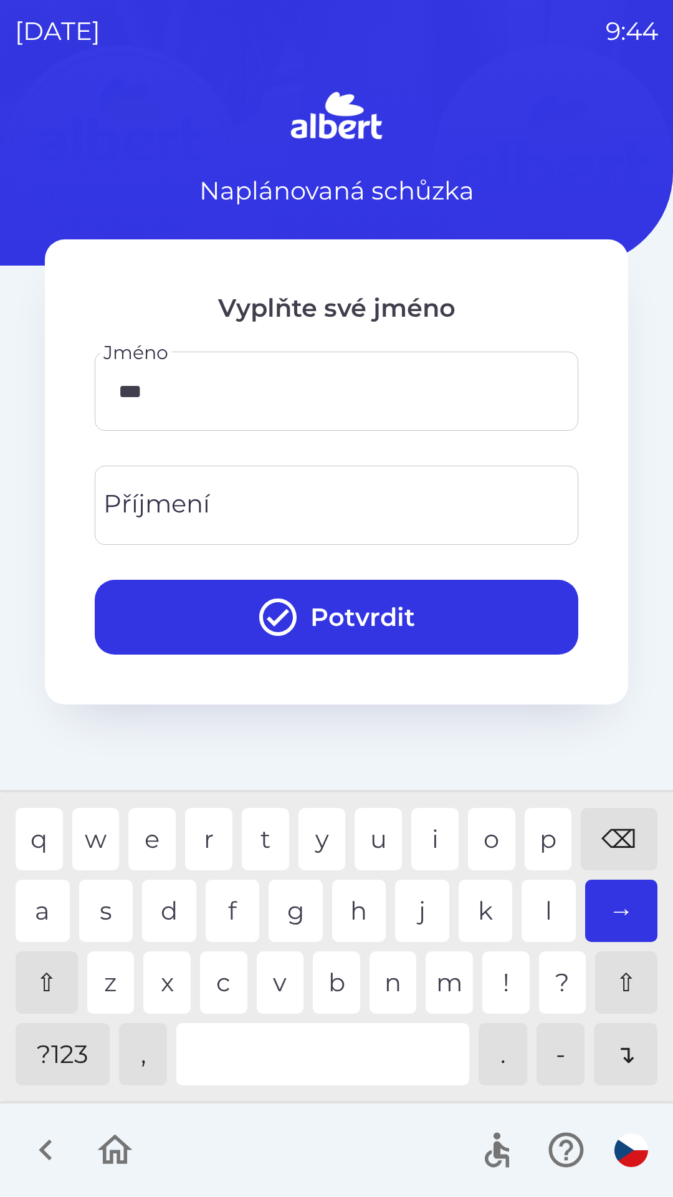
click at [277, 976] on div "v" at bounding box center [280, 982] width 47 height 62
type input "*****"
click at [175, 498] on div "Příjmení Příjmení" at bounding box center [337, 505] width 484 height 79
click at [630, 848] on div "⌫" at bounding box center [619, 839] width 77 height 62
click at [375, 976] on div "n" at bounding box center [393, 982] width 47 height 62
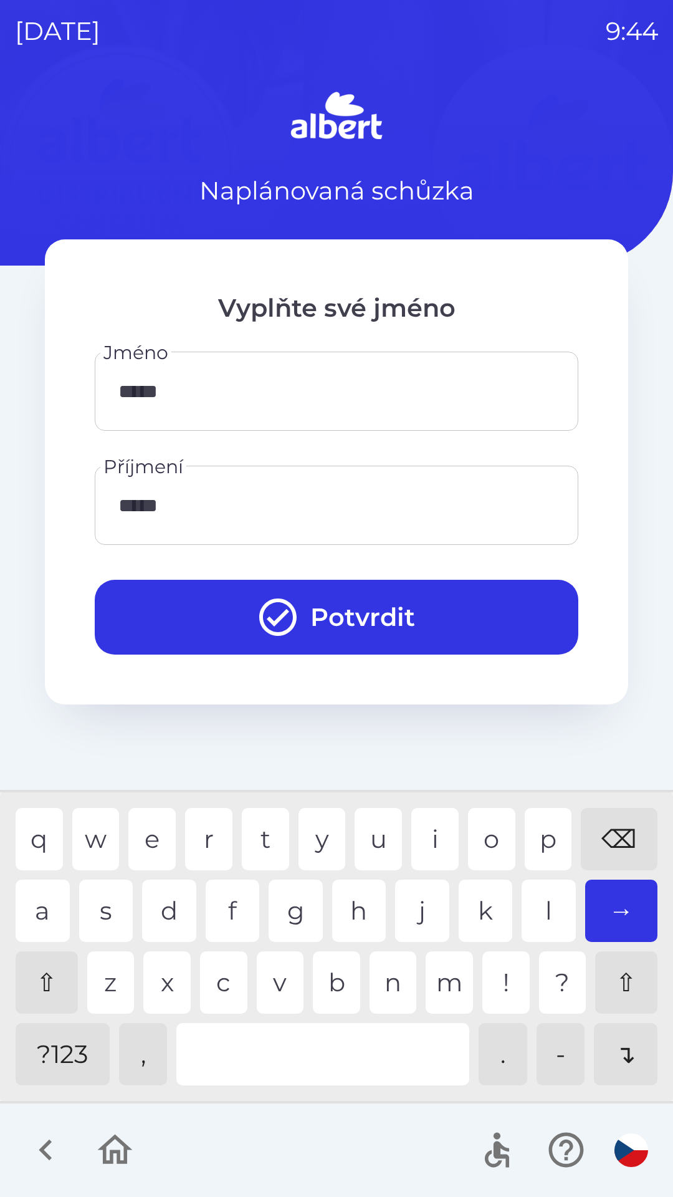
click at [121, 964] on div "z" at bounding box center [110, 982] width 47 height 62
type input "*****"
click at [212, 612] on button "Potvrdit" at bounding box center [337, 617] width 484 height 75
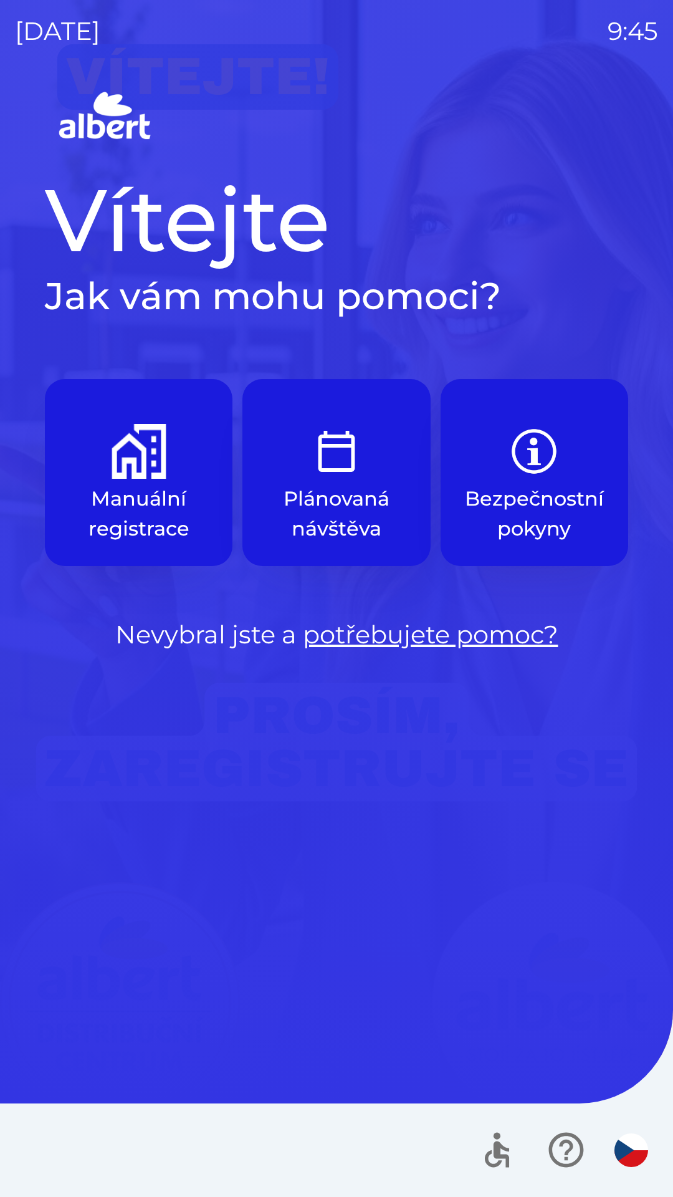
click at [122, 460] on img "button" at bounding box center [139, 451] width 55 height 55
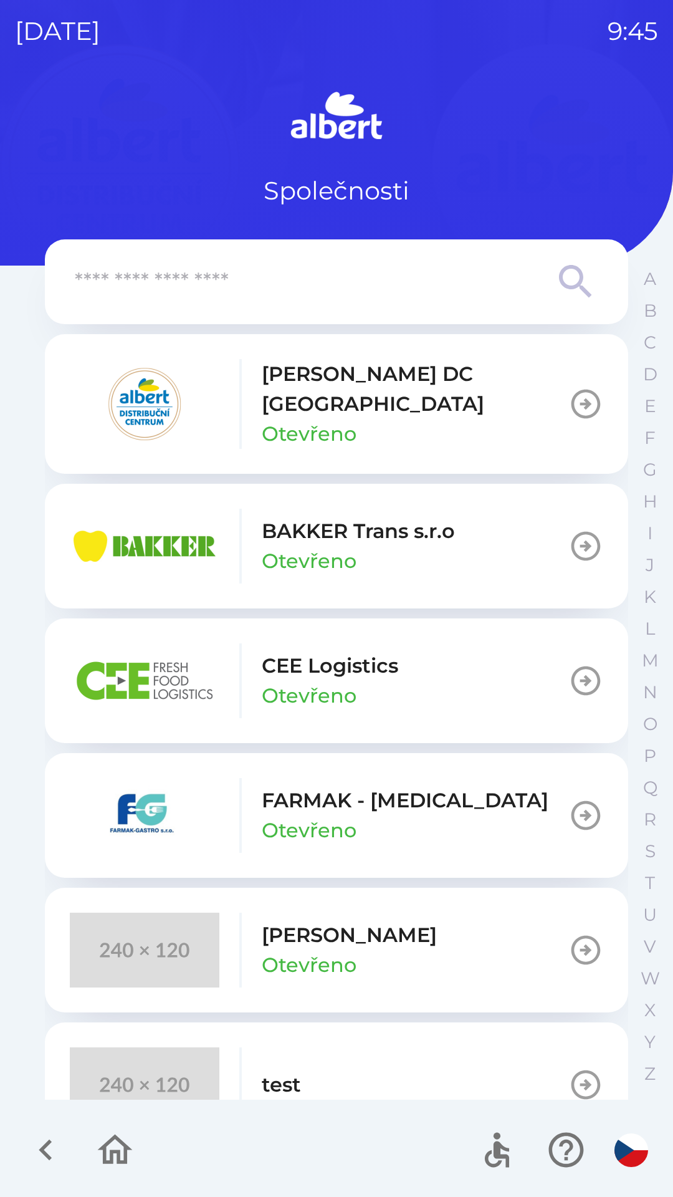
click at [287, 380] on p "[PERSON_NAME] DC [GEOGRAPHIC_DATA]" at bounding box center [415, 389] width 307 height 60
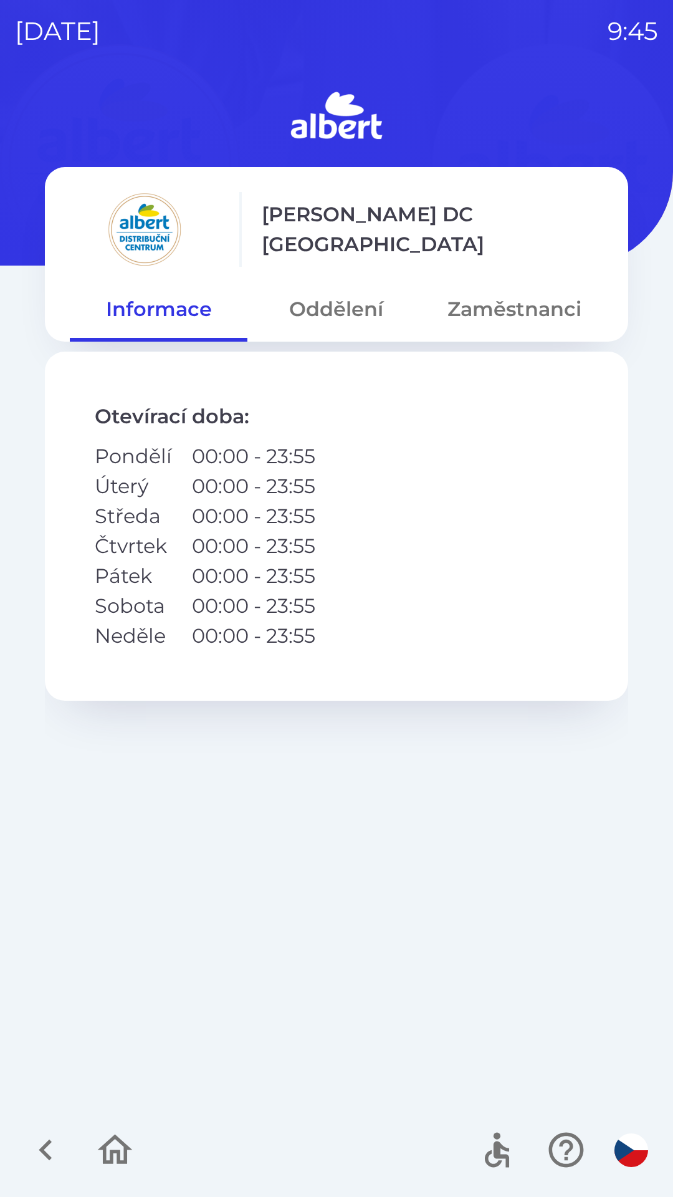
click at [521, 293] on button "Zaměstnanci" at bounding box center [515, 309] width 178 height 45
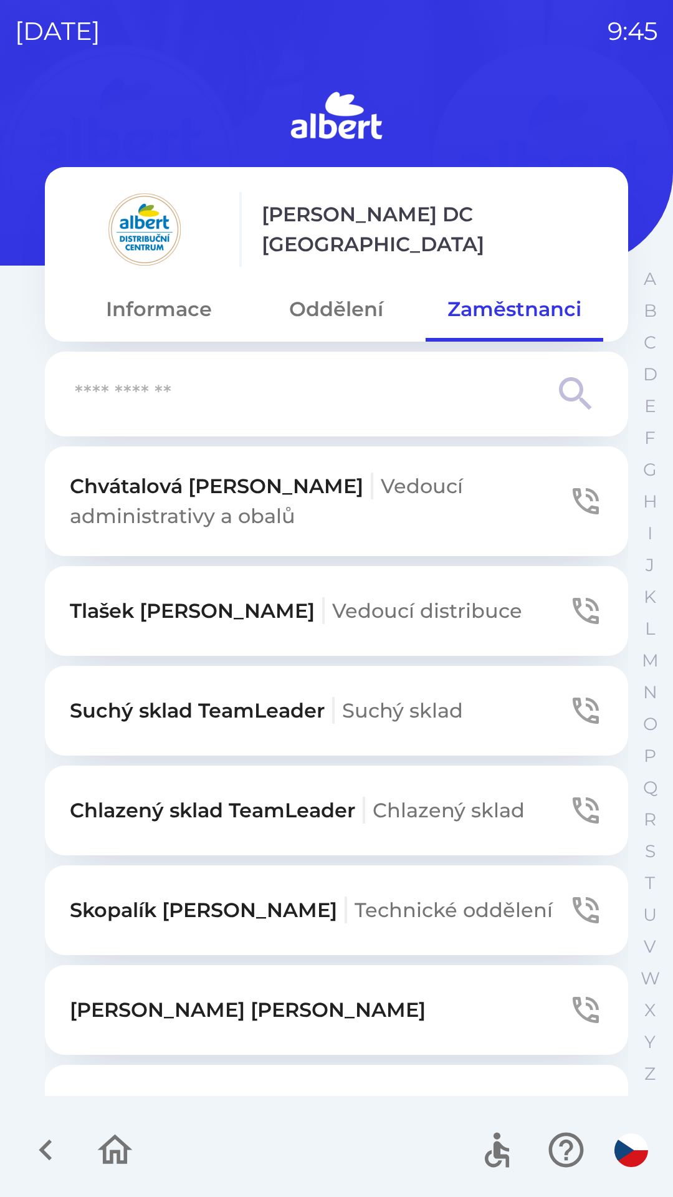
click at [276, 483] on span "Vedoucí administrativy a obalů" at bounding box center [266, 501] width 393 height 54
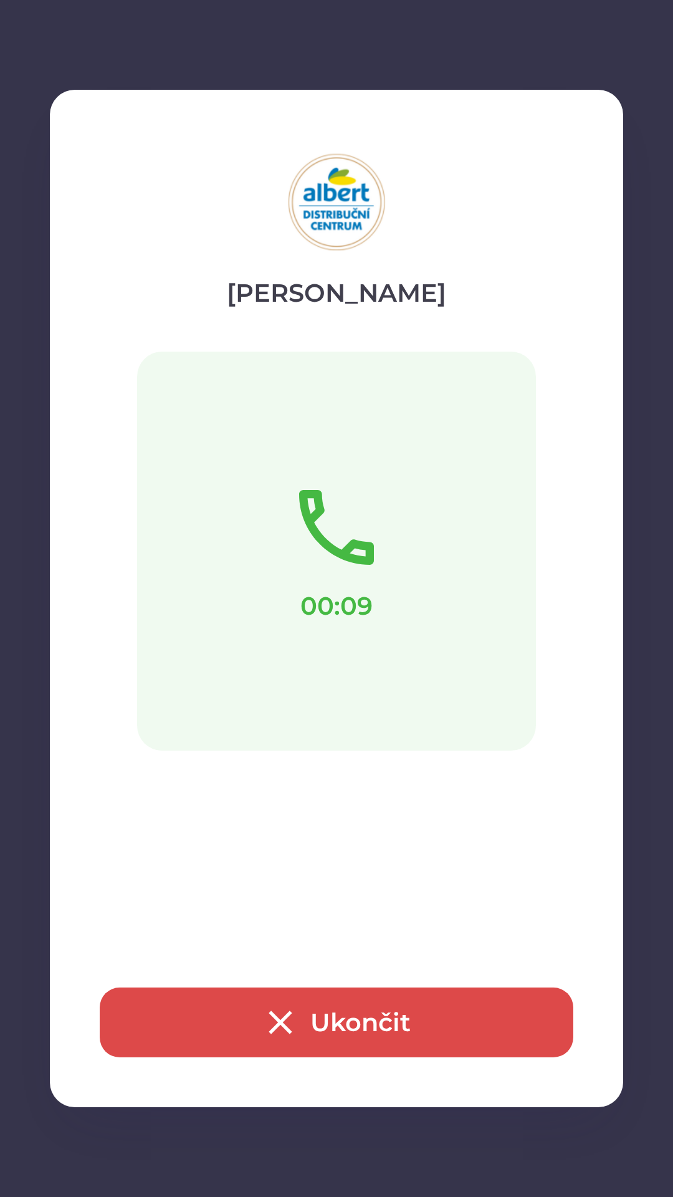
click at [228, 1028] on button "Ukončit" at bounding box center [337, 1022] width 474 height 70
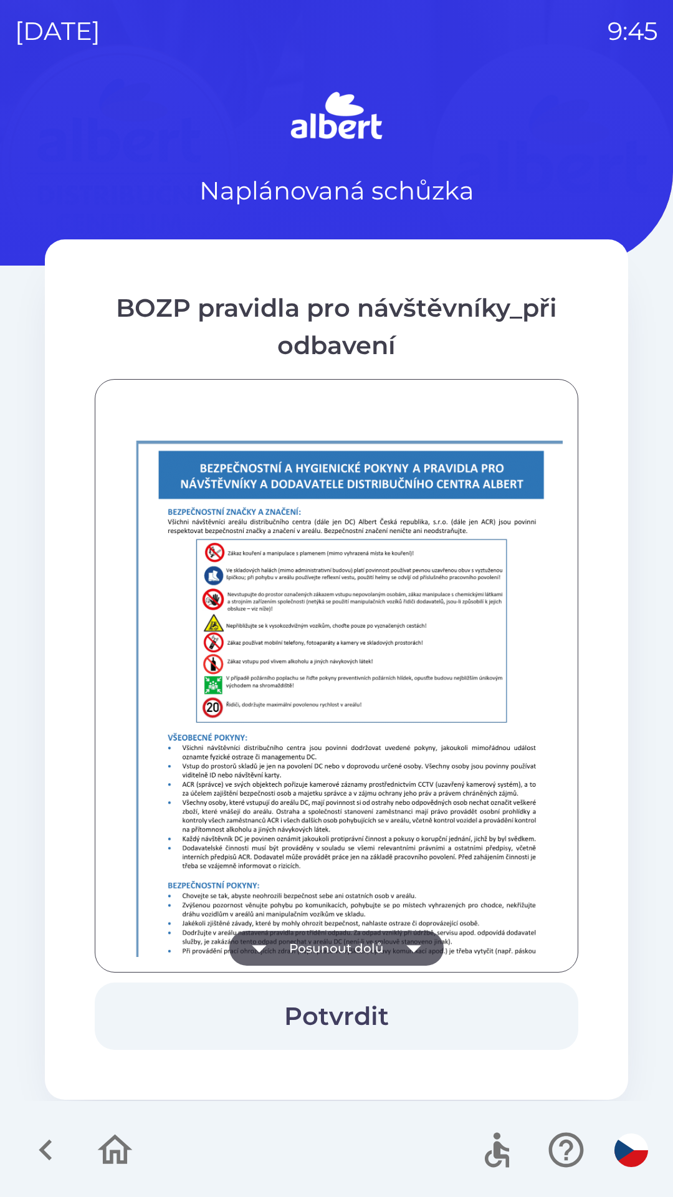
click at [316, 945] on button "Posunout dolů" at bounding box center [336, 948] width 214 height 35
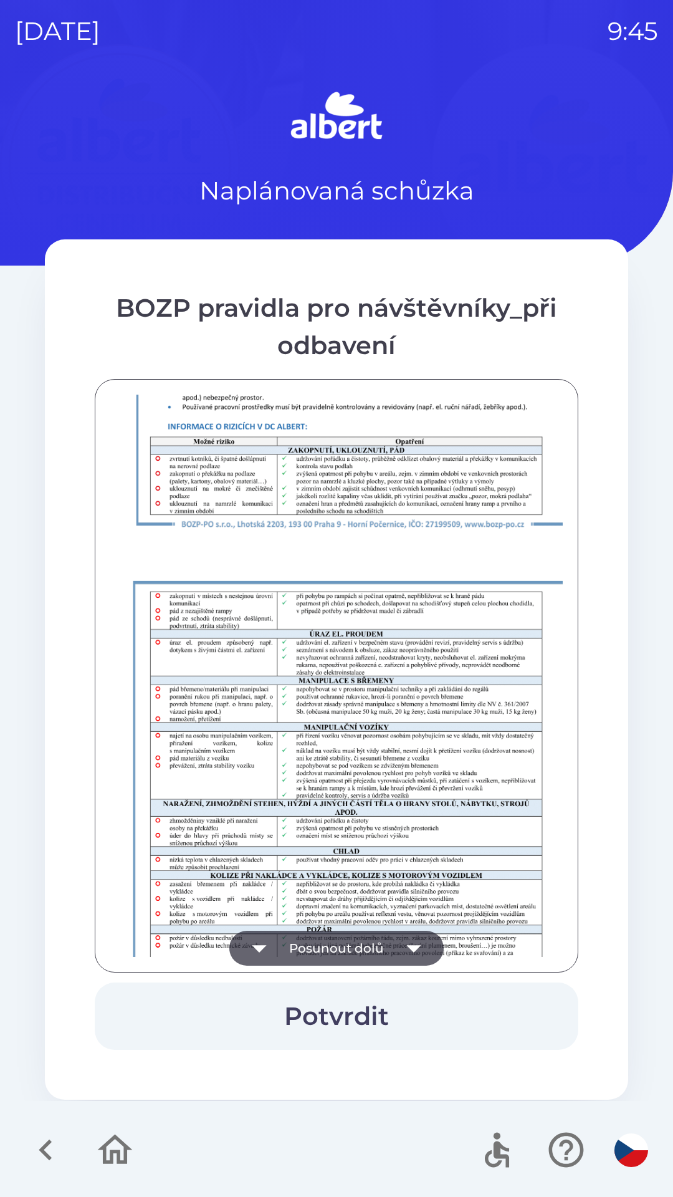
click at [314, 950] on button "Posunout dolů" at bounding box center [336, 948] width 214 height 35
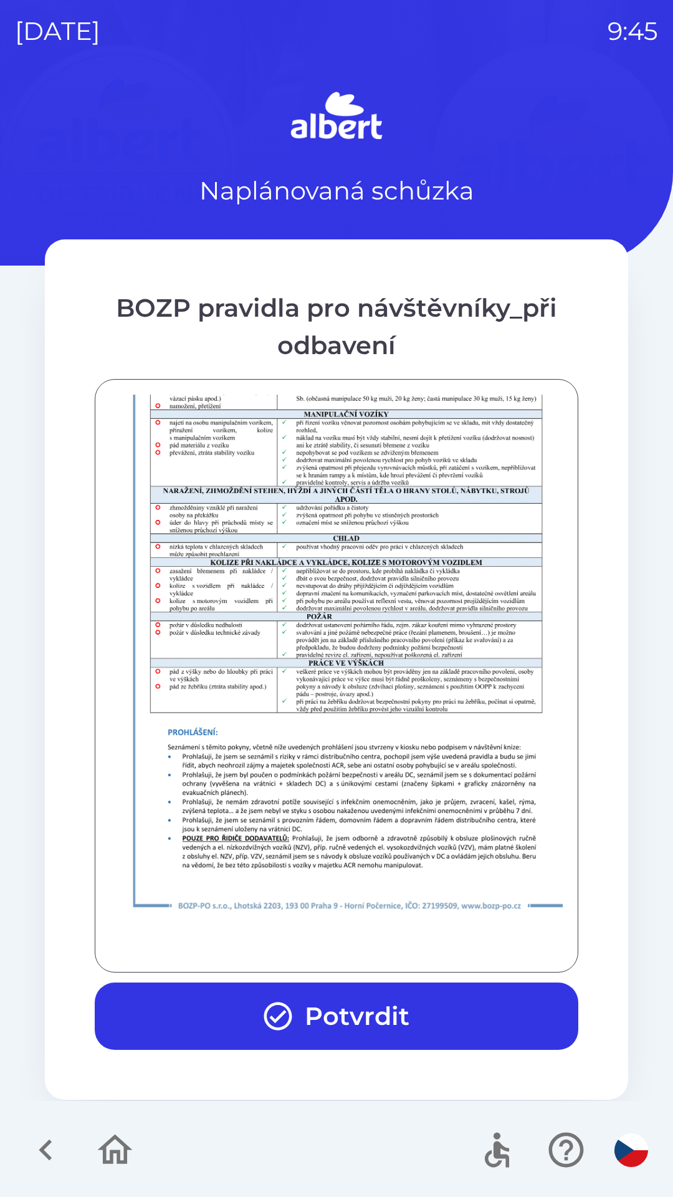
click at [325, 1031] on button "Potvrdit" at bounding box center [337, 1015] width 484 height 67
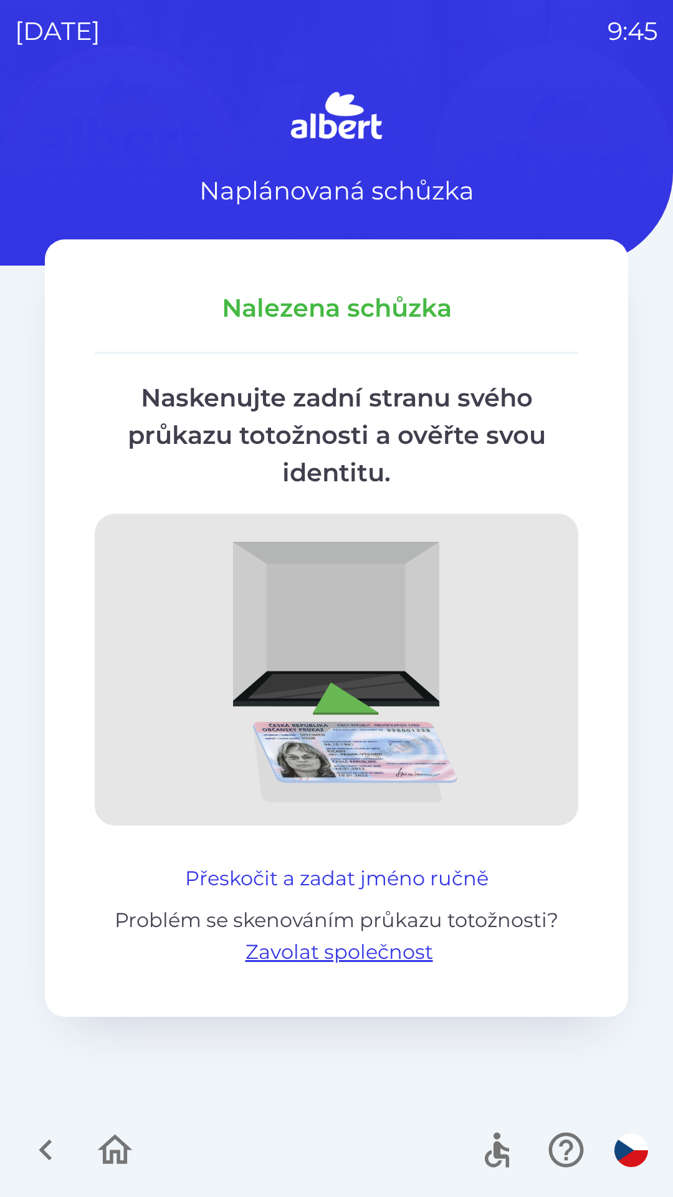
click at [279, 874] on button "Přeskočit a zadat jméno ručně" at bounding box center [337, 878] width 314 height 30
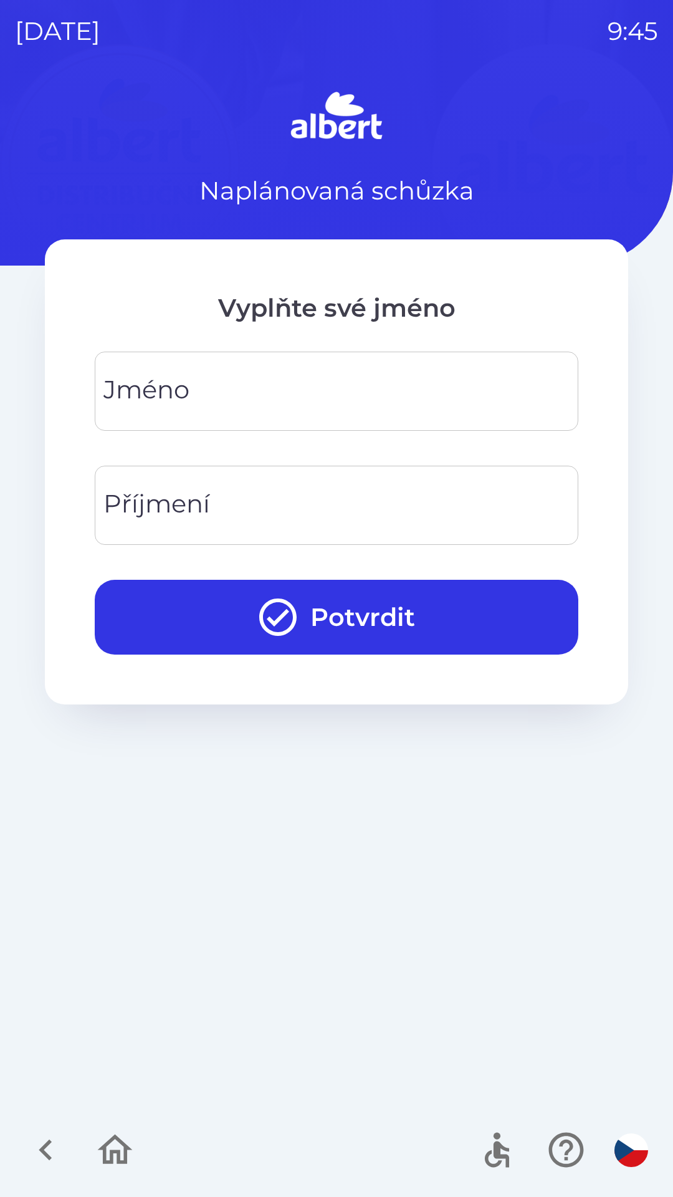
click at [166, 385] on div "[PERSON_NAME]" at bounding box center [337, 391] width 484 height 79
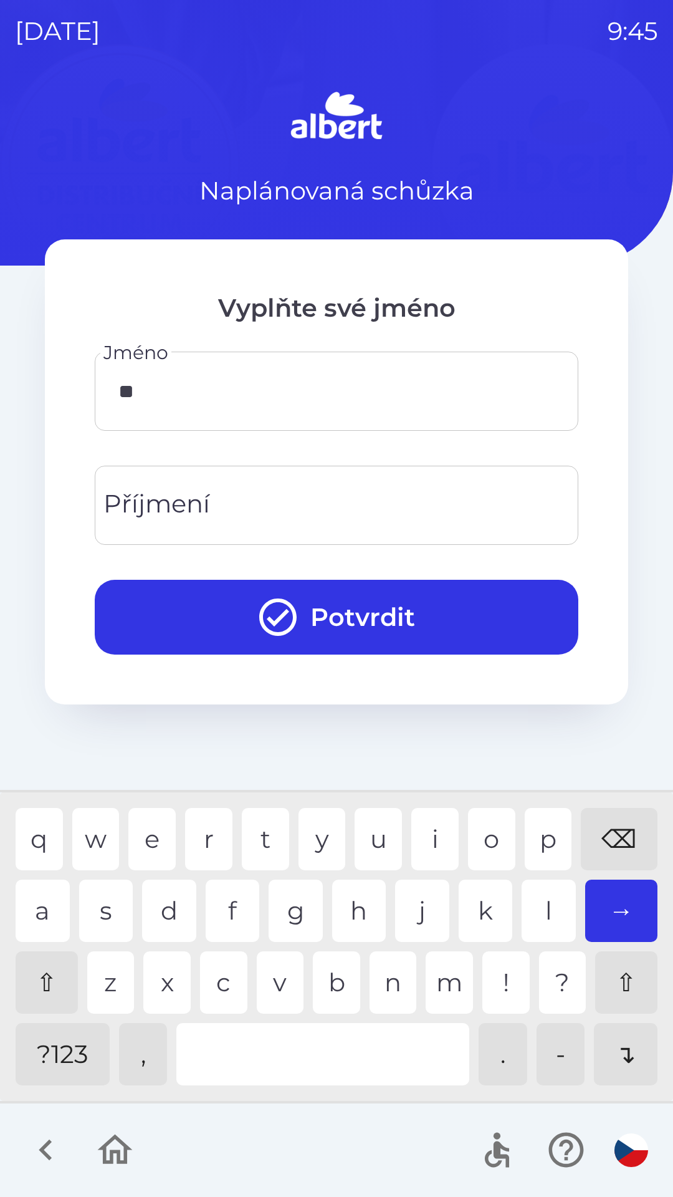
click at [429, 843] on div "i" at bounding box center [434, 839] width 47 height 62
click at [205, 826] on div "r" at bounding box center [208, 839] width 47 height 62
click at [104, 916] on div "s" at bounding box center [106, 910] width 54 height 62
click at [542, 903] on div "l" at bounding box center [549, 910] width 54 height 62
click at [38, 902] on div "a" at bounding box center [43, 910] width 54 height 62
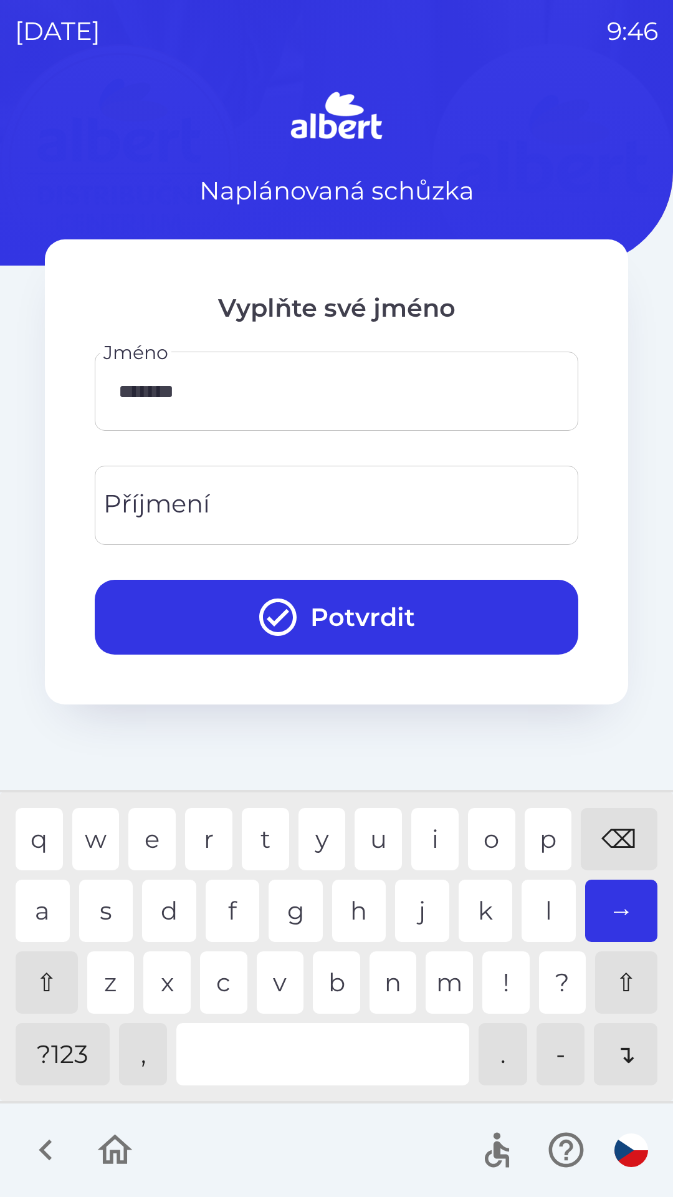
type input "********"
click at [280, 968] on div "v" at bounding box center [280, 982] width 47 height 62
click at [185, 505] on div "Příjmení Příjmení" at bounding box center [337, 505] width 484 height 79
type input "*****"
click at [34, 917] on div "a" at bounding box center [43, 910] width 54 height 62
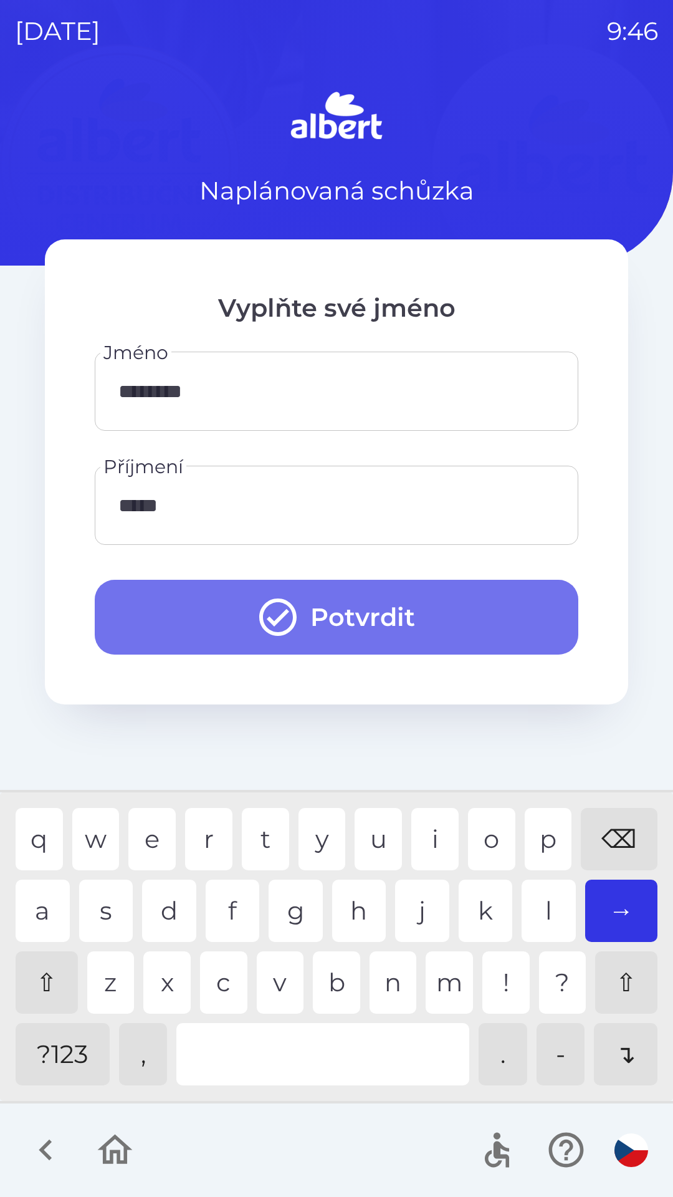
click at [211, 623] on button "Potvrdit" at bounding box center [337, 617] width 484 height 75
